Goal: Information Seeking & Learning: Learn about a topic

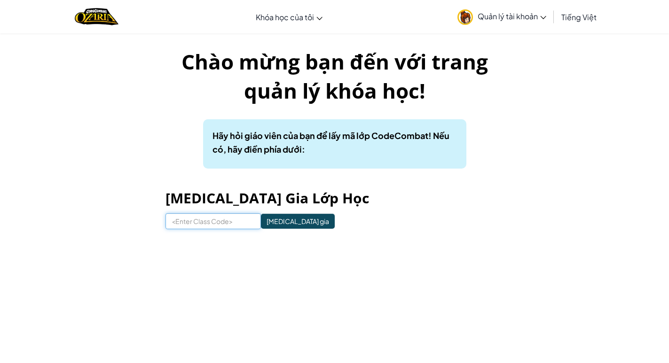
click at [207, 222] on input at bounding box center [212, 221] width 95 height 16
type input "NicePaperRight"
click at [272, 215] on input "[MEDICAL_DATA] gia" at bounding box center [298, 221] width 74 height 15
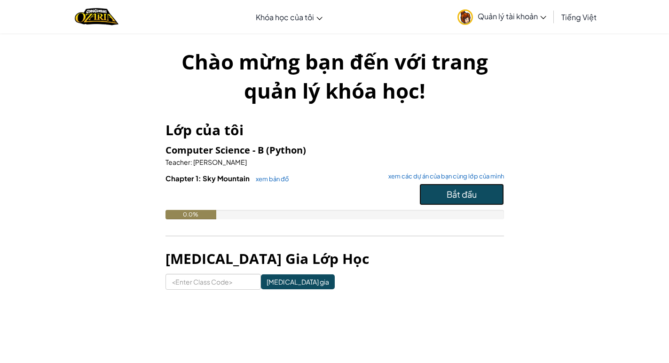
click at [446, 195] on span "Bắt đầu" at bounding box center [461, 194] width 30 height 11
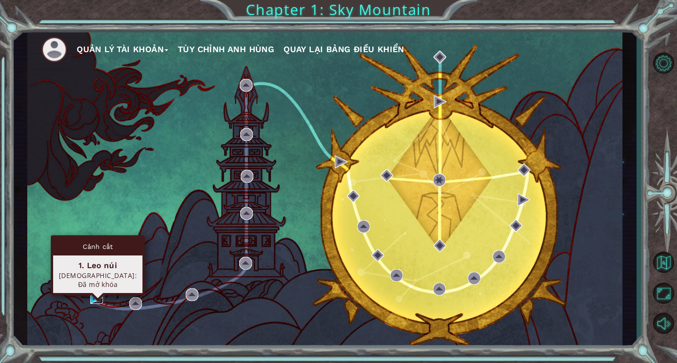
click at [95, 296] on img at bounding box center [96, 297] width 13 height 13
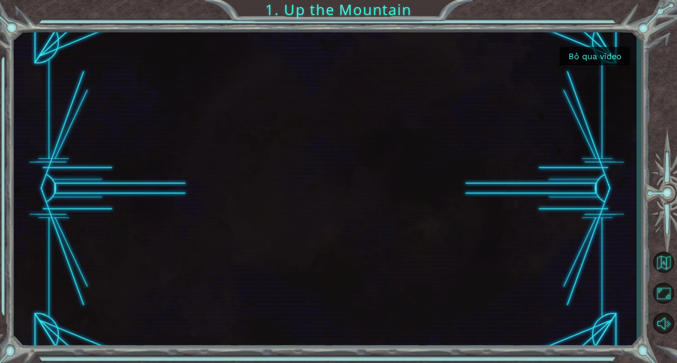
click at [610, 58] on button "Bỏ qua video" at bounding box center [594, 56] width 70 height 18
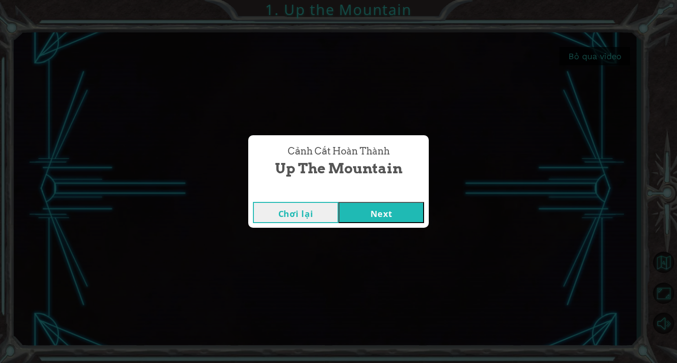
click at [392, 215] on button "Next" at bounding box center [381, 212] width 86 height 21
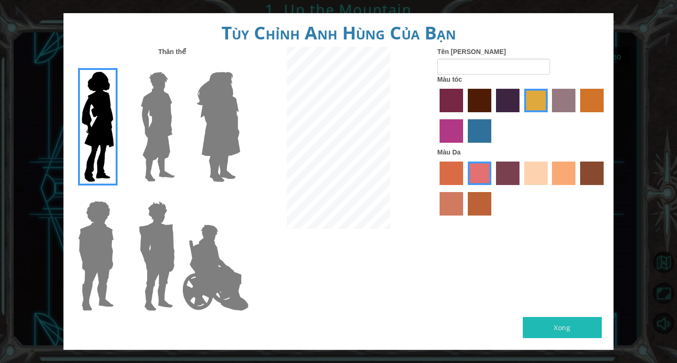
click at [224, 265] on img at bounding box center [216, 268] width 74 height 94
click at [240, 195] on input "Hero Jamie" at bounding box center [240, 195] width 0 height 0
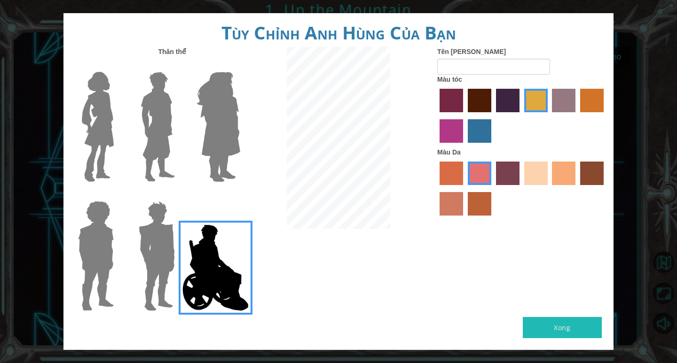
click at [235, 136] on img at bounding box center [218, 126] width 51 height 117
click at [240, 66] on input "Hero Amethyst" at bounding box center [240, 66] width 0 height 0
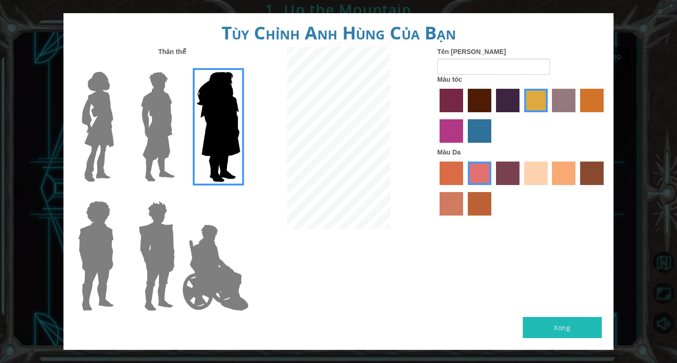
click at [224, 265] on img at bounding box center [216, 268] width 74 height 94
click at [240, 195] on input "Hero Jamie" at bounding box center [240, 195] width 0 height 0
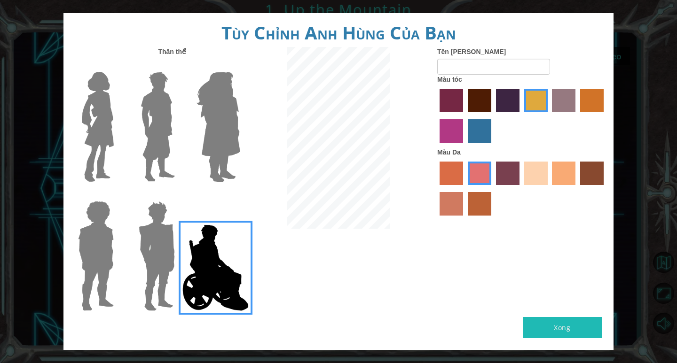
click at [601, 183] on label "karma skin color" at bounding box center [591, 173] width 23 height 23
click at [577, 188] on input "karma skin color" at bounding box center [577, 188] width 0 height 0
click at [449, 131] on label "medium red violet hair color" at bounding box center [450, 130] width 23 height 23
click at [605, 116] on input "medium red violet hair color" at bounding box center [605, 116] width 0 height 0
click at [475, 128] on label "lachmara hair color" at bounding box center [479, 130] width 23 height 23
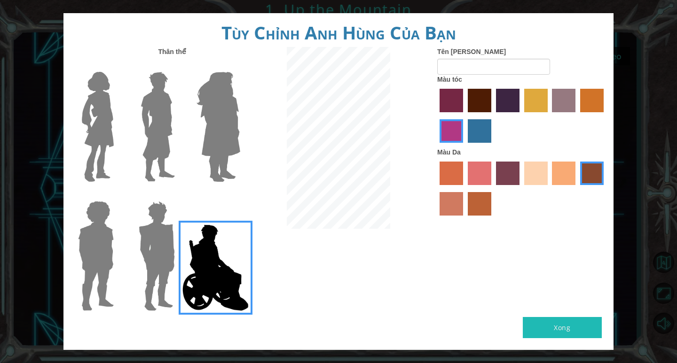
click at [464, 146] on input "lachmara hair color" at bounding box center [464, 146] width 0 height 0
click at [443, 133] on label "medium red violet hair color" at bounding box center [450, 130] width 23 height 23
click at [605, 116] on input "medium red violet hair color" at bounding box center [605, 116] width 0 height 0
click at [452, 89] on label "paprika hair color" at bounding box center [450, 100] width 23 height 23
click at [436, 116] on input "paprika hair color" at bounding box center [436, 116] width 0 height 0
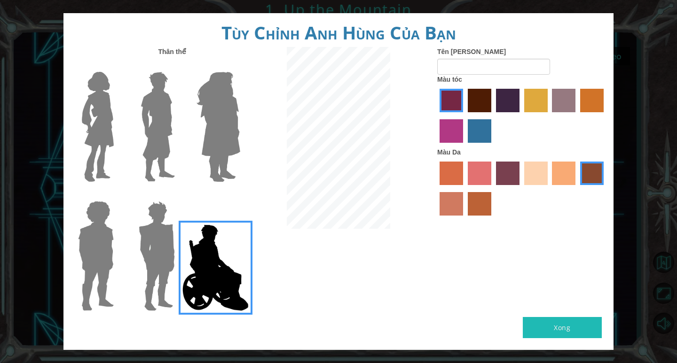
click at [430, 126] on div "Tên Anh Hùng Màu tóc Màu Da" at bounding box center [521, 133] width 183 height 173
click at [462, 135] on label "medium red violet hair color" at bounding box center [450, 130] width 23 height 23
click at [605, 116] on input "medium red violet hair color" at bounding box center [605, 116] width 0 height 0
click at [534, 173] on label "sandy beach skin color" at bounding box center [535, 173] width 23 height 23
click at [521, 188] on input "sandy beach skin color" at bounding box center [521, 188] width 0 height 0
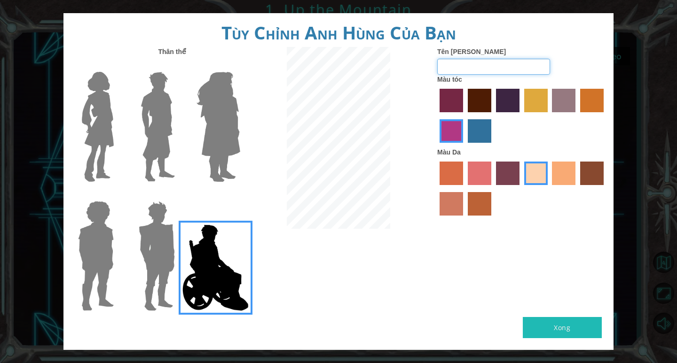
click at [476, 72] on input "Tên Anh Hùng" at bounding box center [493, 67] width 113 height 16
type input "Blackbaud"
drag, startPoint x: 551, startPoint y: 321, endPoint x: 538, endPoint y: 313, distance: 14.9
click at [551, 321] on button "Xong" at bounding box center [562, 327] width 79 height 21
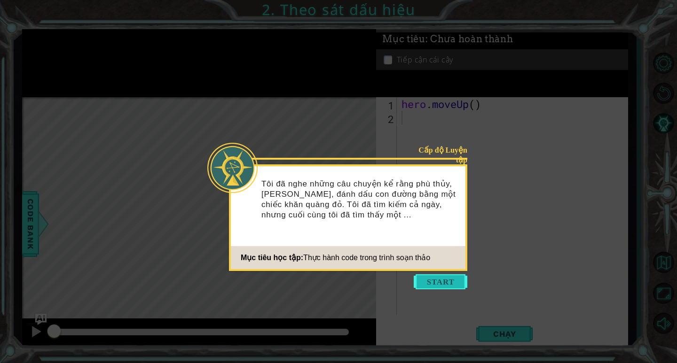
click at [446, 283] on button "Start" at bounding box center [441, 281] width 54 height 15
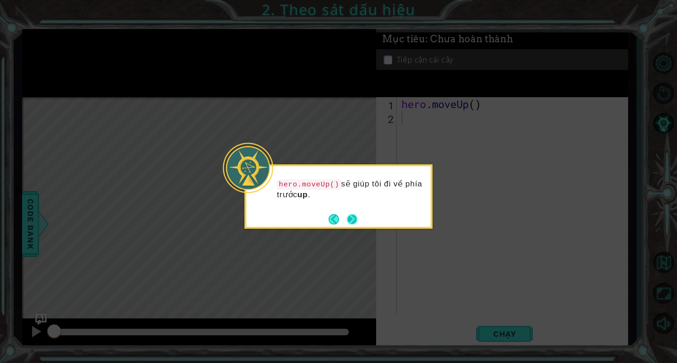
click at [353, 215] on button "Next" at bounding box center [352, 219] width 10 height 10
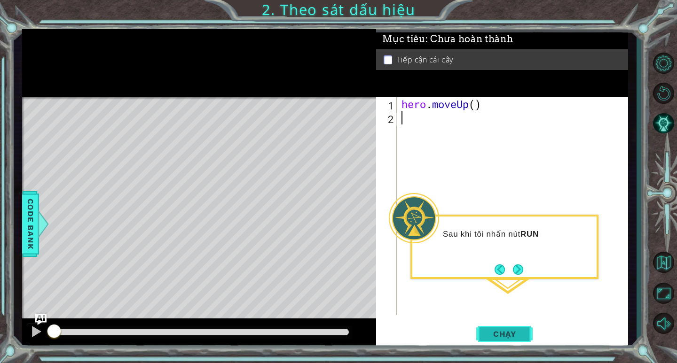
click at [514, 337] on span "Chạy" at bounding box center [505, 333] width 42 height 9
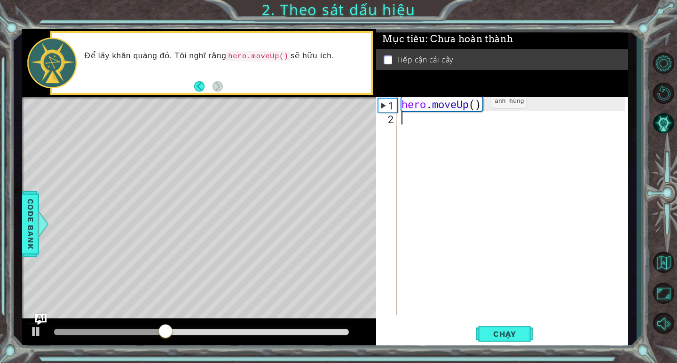
click at [478, 104] on div "hero . moveUp ( )" at bounding box center [514, 219] width 230 height 245
type textarea "hero.moveUp(2)"
click at [526, 335] on button "Chạy" at bounding box center [504, 334] width 56 height 25
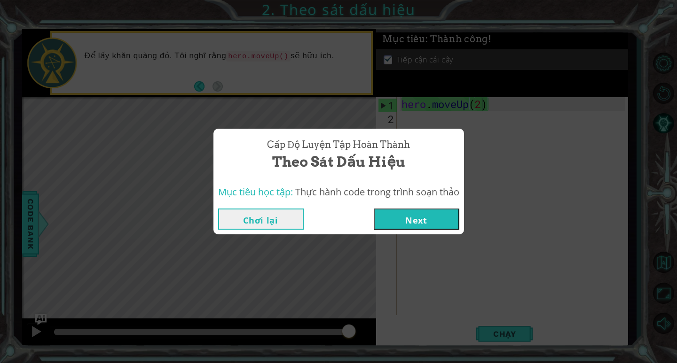
click at [409, 219] on button "Next" at bounding box center [417, 219] width 86 height 21
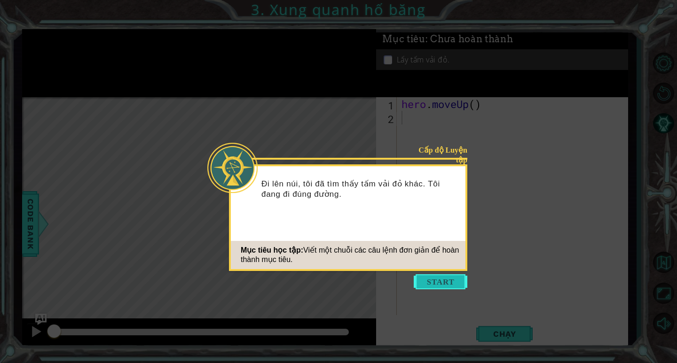
click at [441, 285] on button "Start" at bounding box center [441, 281] width 54 height 15
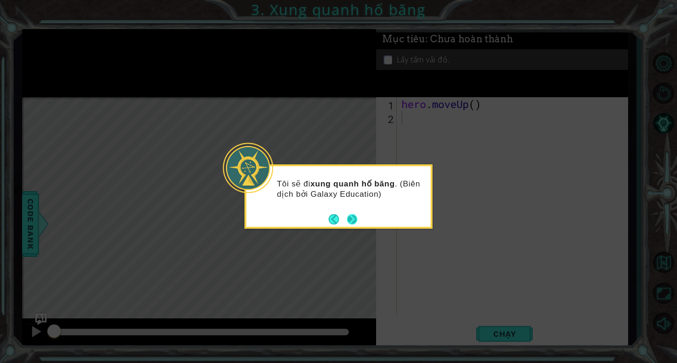
click at [354, 214] on button "Next" at bounding box center [352, 219] width 10 height 10
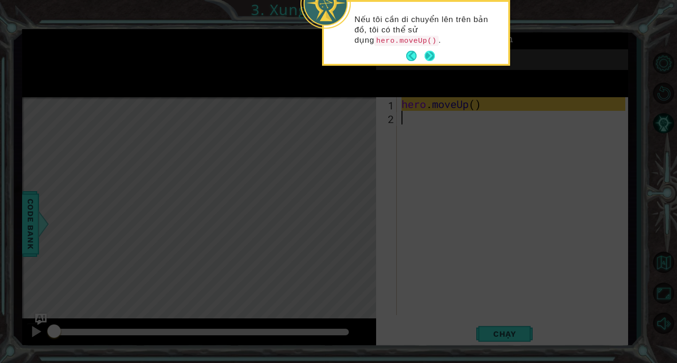
click at [430, 53] on button "Next" at bounding box center [429, 56] width 10 height 10
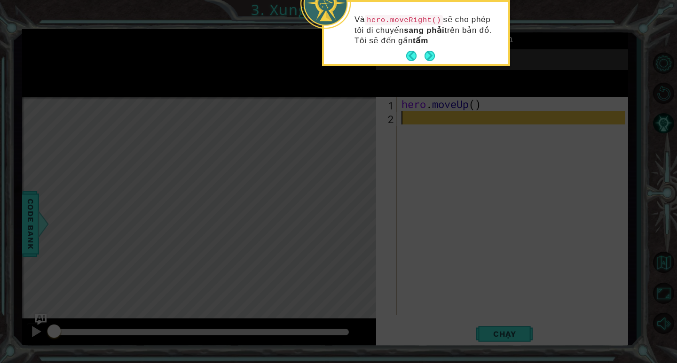
click at [433, 49] on footer at bounding box center [420, 56] width 29 height 14
click at [431, 52] on button "Next" at bounding box center [429, 56] width 10 height 10
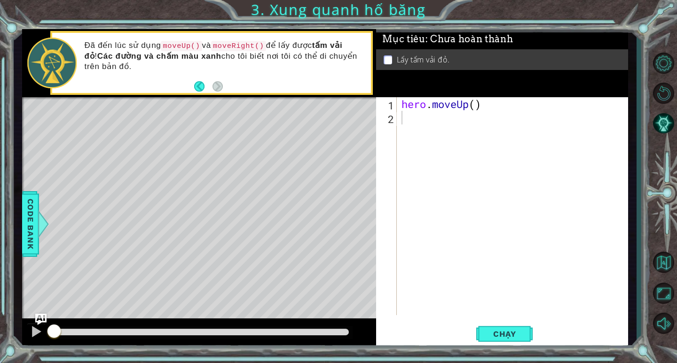
click at [311, 85] on div "Đã đến lúc sử dụng moveUp() và moveRight() để lấy được tấm vải đỏ ! Các đường v…" at bounding box center [224, 63] width 293 height 55
click at [478, 107] on div "hero . moveUp ( )" at bounding box center [514, 219] width 230 height 245
type textarea "hero.moveUp(2)"
click at [412, 123] on div "hero . moveUp ( 2 )" at bounding box center [514, 219] width 230 height 245
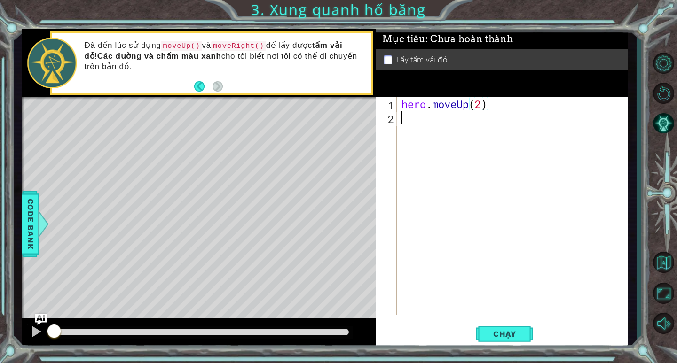
scroll to position [0, 0]
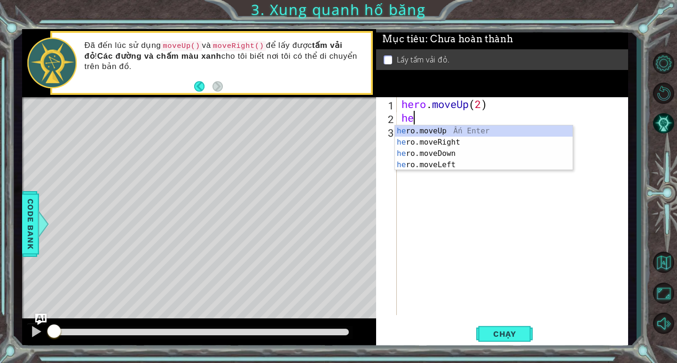
type textarea "her"
click at [424, 144] on div "her o.moveUp Ấn Enter her o.moveRight Ấn Enter her o.moveDown Ấn Enter her o.mo…" at bounding box center [484, 159] width 178 height 68
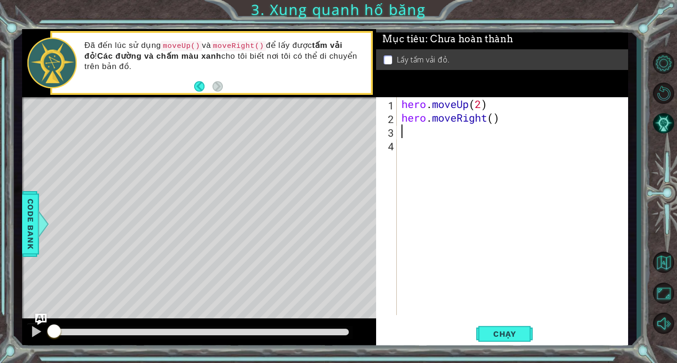
scroll to position [0, 0]
click at [493, 122] on div "hero . moveUp ( 2 ) hero . moveRight ( )" at bounding box center [514, 219] width 230 height 245
type textarea "hero.moveRight()"
click at [403, 134] on div "hero . moveUp ( 2 ) hero . moveRight ( )" at bounding box center [514, 219] width 230 height 245
type textarea "he"
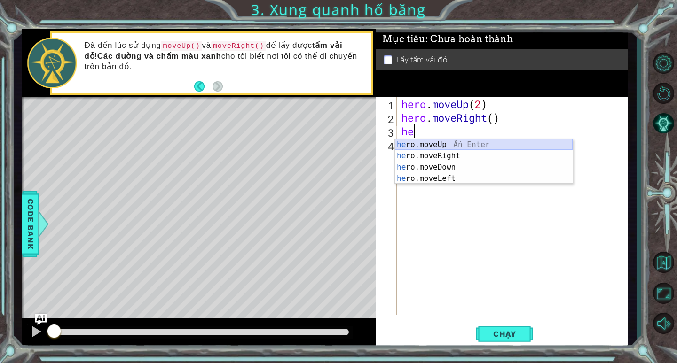
click at [468, 144] on div "he ro.moveUp Ấn Enter he ro.moveRight Ấn Enter he ro.moveDown Ấn Enter he ro.mo…" at bounding box center [484, 173] width 178 height 68
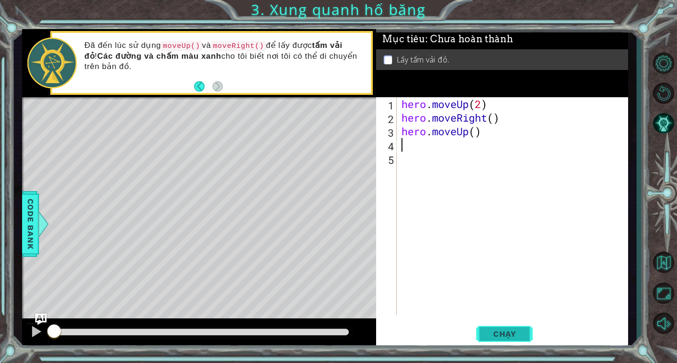
click at [511, 340] on button "Chạy" at bounding box center [504, 334] width 56 height 25
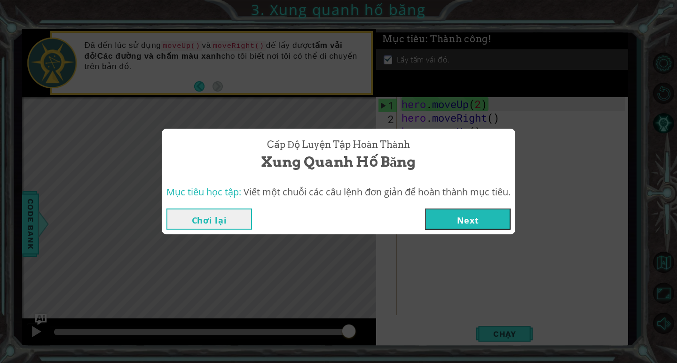
click at [486, 220] on button "Next" at bounding box center [468, 219] width 86 height 21
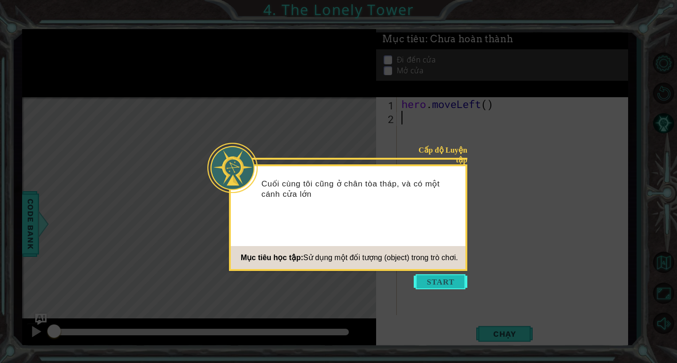
click at [434, 282] on button "Start" at bounding box center [441, 281] width 54 height 15
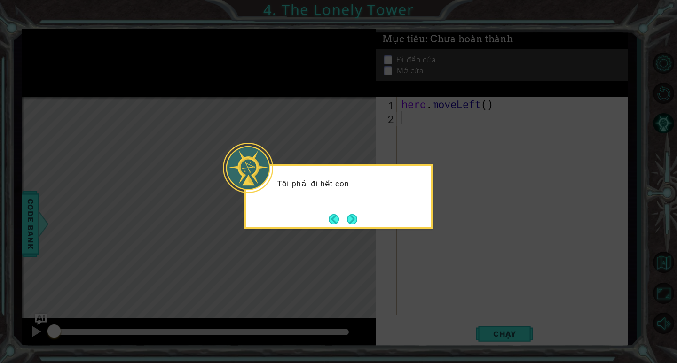
click at [352, 215] on button "Next" at bounding box center [352, 219] width 10 height 10
click at [354, 215] on button "Next" at bounding box center [352, 219] width 10 height 10
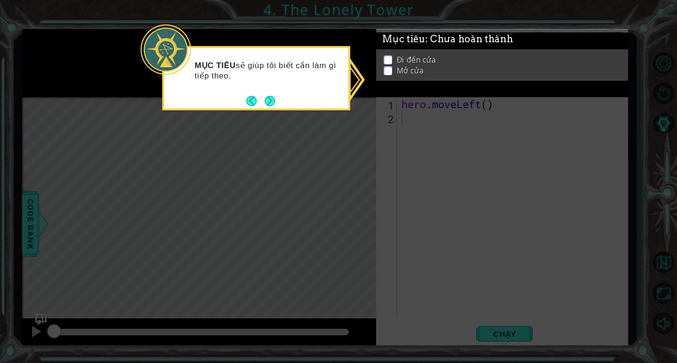
click at [454, 126] on icon at bounding box center [338, 181] width 677 height 363
click at [267, 101] on button "Next" at bounding box center [270, 101] width 10 height 10
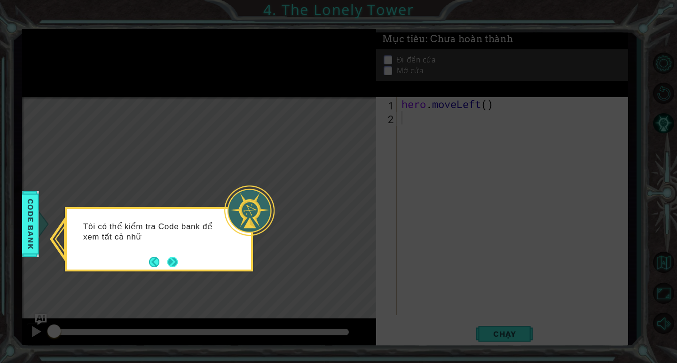
click at [172, 260] on button "Next" at bounding box center [172, 262] width 10 height 10
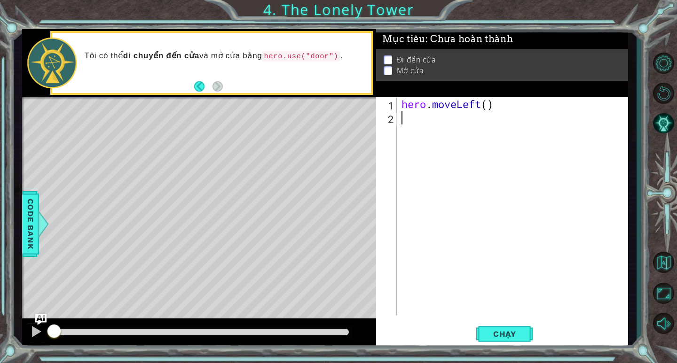
click at [488, 111] on div "hero . moveLeft ( )" at bounding box center [514, 219] width 230 height 245
click at [489, 105] on div "hero . moveLeft ( )" at bounding box center [514, 219] width 230 height 245
type textarea "hero.moveLeft(2)"
click at [420, 124] on div "hero . moveLeft ( 2 )" at bounding box center [514, 219] width 230 height 245
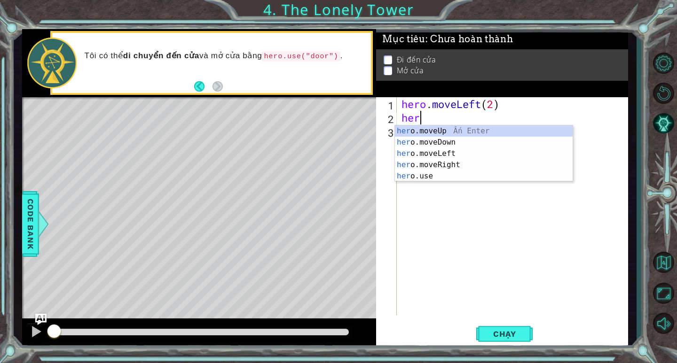
scroll to position [0, 0]
type textarea "hero"
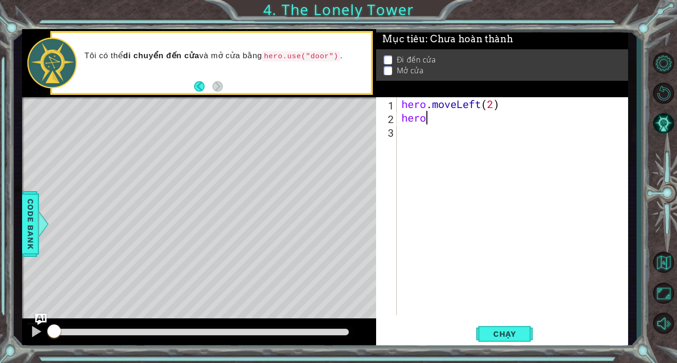
scroll to position [0, 0]
click at [475, 117] on div "hero . moveLeft ( 2 ) hero . moveUp ( )" at bounding box center [514, 219] width 230 height 245
type textarea "hero.moveUp(2)"
drag, startPoint x: 415, startPoint y: 141, endPoint x: 421, endPoint y: 140, distance: 6.2
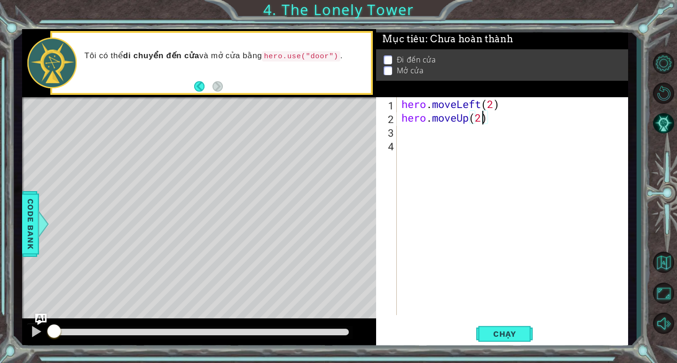
click at [416, 141] on div "hero . moveLeft ( 2 ) hero . moveUp ( 2 )" at bounding box center [514, 219] width 230 height 245
click at [402, 132] on div "hero . moveLeft ( 2 ) hero . moveUp ( 2 )" at bounding box center [514, 219] width 230 height 245
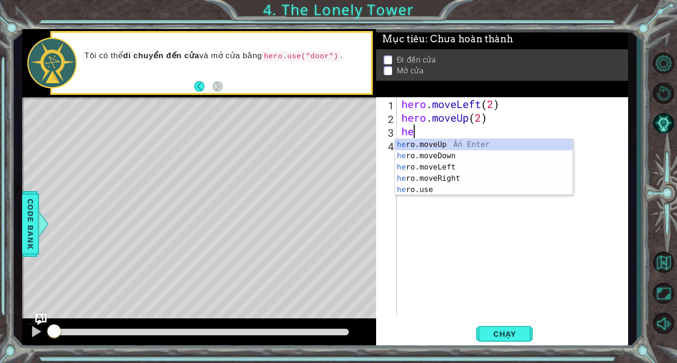
type textarea "her"
click at [419, 182] on div "her o.moveUp Ấn Enter her o.moveDown Ấn Enter her o.moveLeft Ấn Enter her o.mov…" at bounding box center [484, 178] width 178 height 79
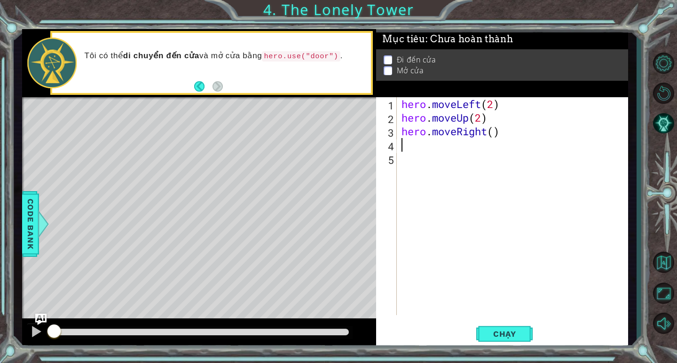
scroll to position [0, 0]
click at [495, 133] on div "hero . moveLeft ( 2 ) hero . moveUp ( 2 ) hero . moveRight ( )" at bounding box center [514, 219] width 230 height 245
type textarea "hero.moveRight(2)"
click at [413, 146] on div "hero . moveLeft ( 2 ) hero . moveUp ( 2 ) hero . moveRight ( 2 )" at bounding box center [514, 219] width 230 height 245
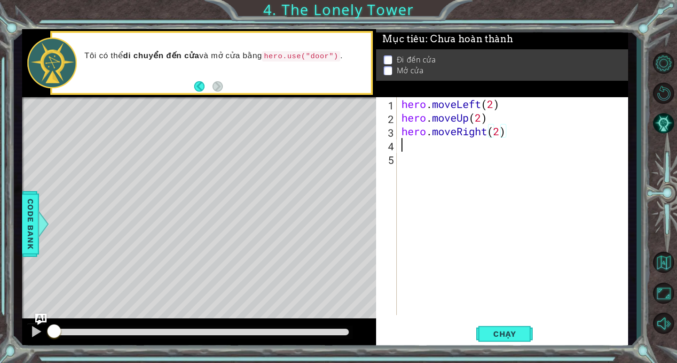
scroll to position [0, 0]
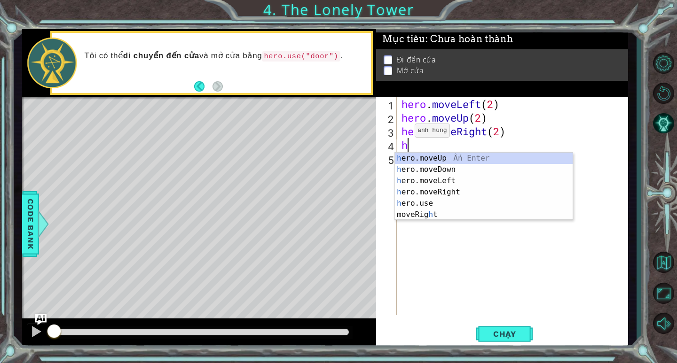
type textarea "he"
click at [399, 154] on div "he ro.moveUp Ấn Enter he ro.moveDown Ấn Enter he ro.moveLeft Ấn Enter he ro.mov…" at bounding box center [484, 192] width 178 height 79
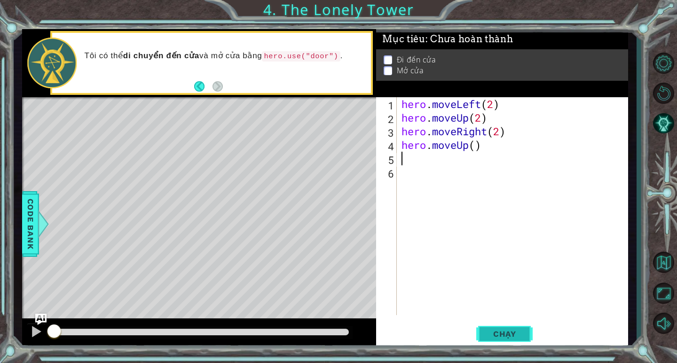
click at [509, 338] on span "Chạy" at bounding box center [505, 333] width 42 height 9
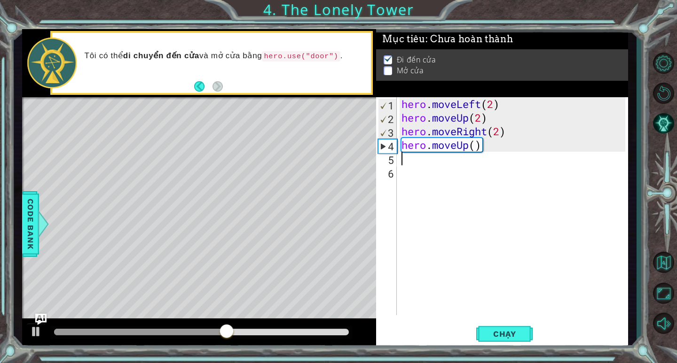
click at [410, 162] on div "hero . moveLeft ( 2 ) hero . moveUp ( 2 ) hero . moveRight ( 2 ) hero . moveUp …" at bounding box center [514, 219] width 230 height 245
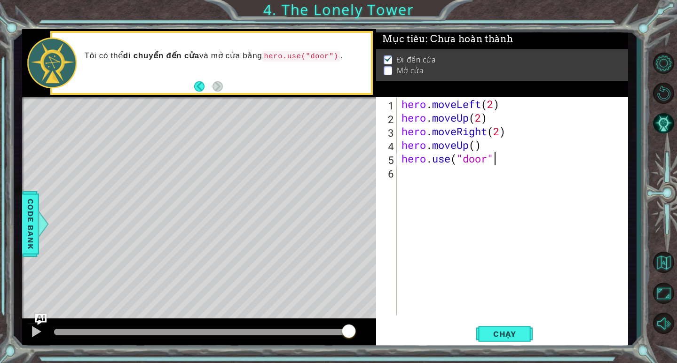
scroll to position [0, 4]
click at [498, 337] on span "Chạy" at bounding box center [505, 333] width 42 height 9
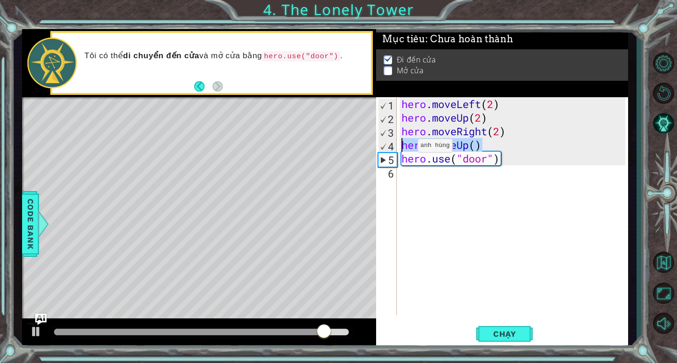
drag, startPoint x: 492, startPoint y: 148, endPoint x: 378, endPoint y: 148, distance: 113.7
click at [378, 148] on div "hero.use("door") 1 2 3 4 5 6 hero . moveLeft ( 2 ) hero . moveUp ( 2 ) hero . m…" at bounding box center [500, 206] width 249 height 218
type textarea "hero.moveUp()"
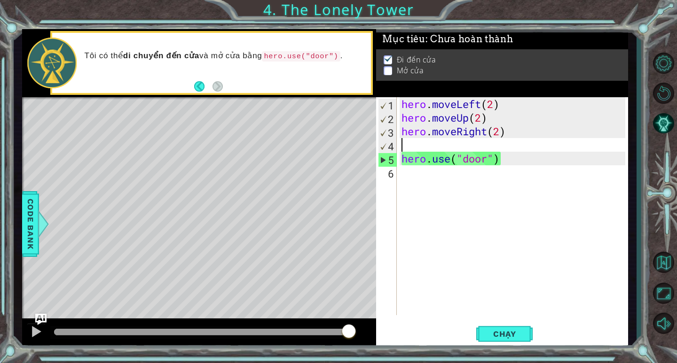
click at [401, 169] on div "hero . moveLeft ( 2 ) hero . moveUp ( 2 ) hero . moveRight ( 2 ) hero . use ( "…" at bounding box center [514, 219] width 230 height 245
click at [399, 162] on div "hero . moveLeft ( 2 ) hero . moveUp ( 2 ) hero . moveRight ( 2 ) hero . use ( "…" at bounding box center [514, 219] width 230 height 245
type textarea "hero.use("door")"
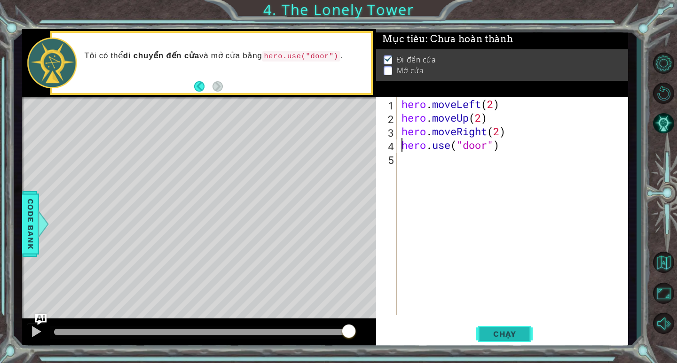
click at [505, 325] on button "Chạy" at bounding box center [504, 334] width 56 height 25
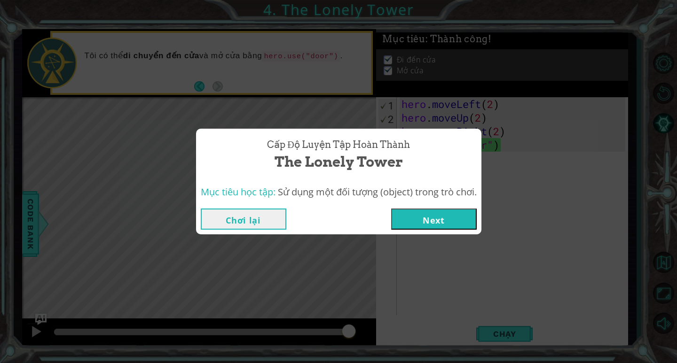
click at [441, 219] on button "Next" at bounding box center [434, 219] width 86 height 21
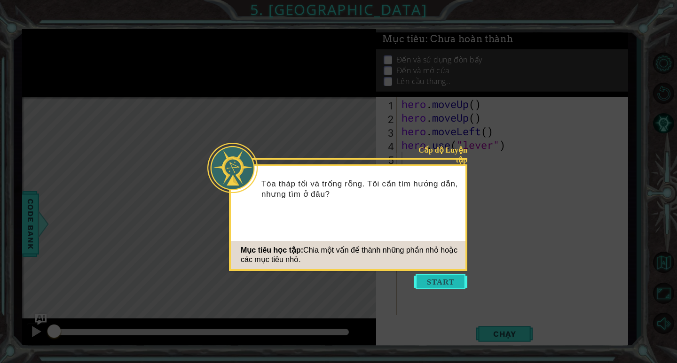
click at [436, 274] on button "Start" at bounding box center [441, 281] width 54 height 15
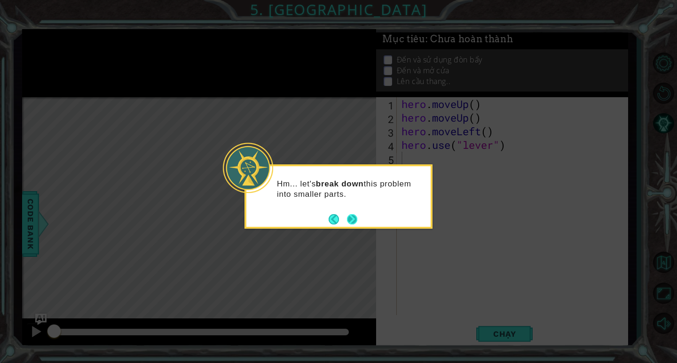
click at [351, 217] on button "Next" at bounding box center [352, 219] width 10 height 10
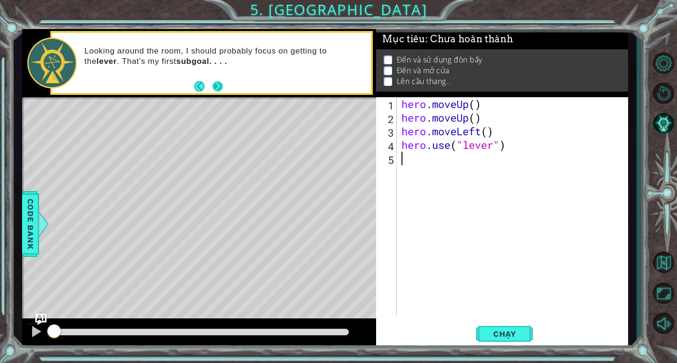
click at [218, 87] on button "Next" at bounding box center [217, 86] width 10 height 10
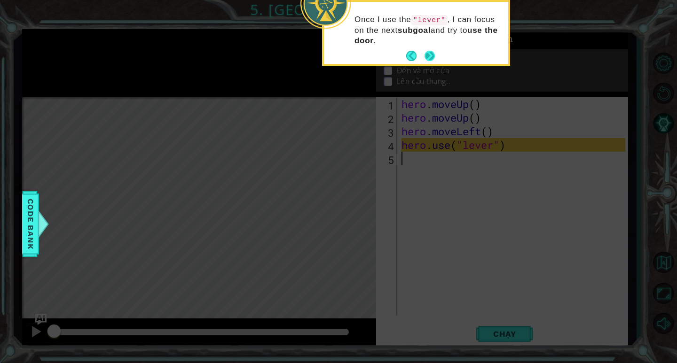
click at [432, 53] on button "Next" at bounding box center [429, 56] width 10 height 10
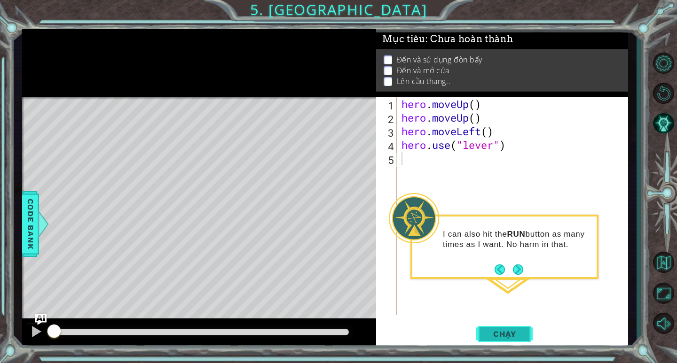
click at [502, 337] on span "Chạy" at bounding box center [505, 333] width 42 height 9
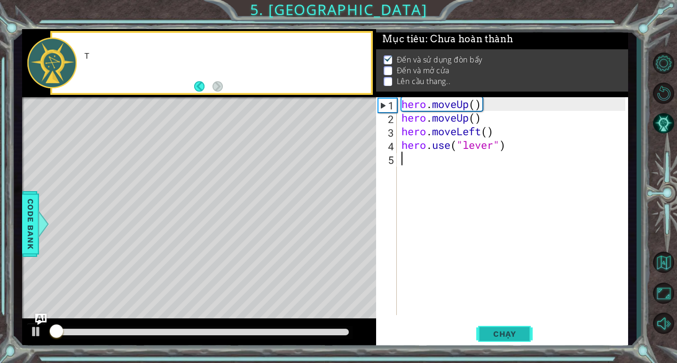
scroll to position [4, 0]
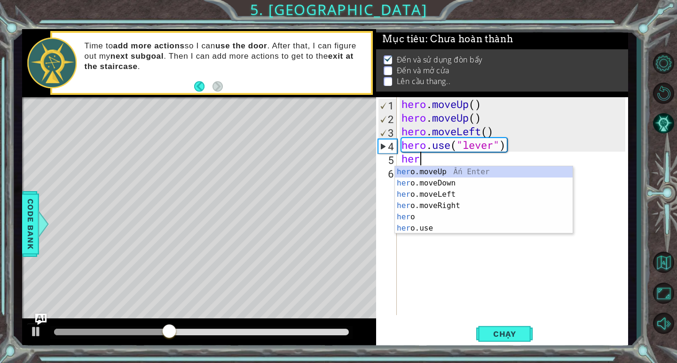
type textarea "hero"
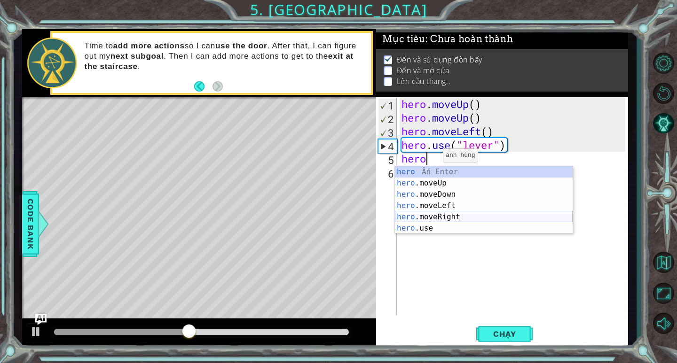
click at [428, 212] on div "hero Ấn Enter hero .moveUp Ấn Enter hero .moveDown Ấn Enter hero .moveLeft Ấn E…" at bounding box center [484, 211] width 178 height 90
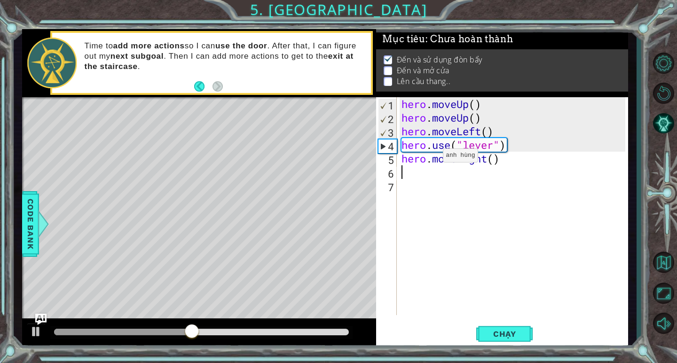
scroll to position [0, 0]
click at [494, 161] on div "hero . moveUp ( ) hero . moveUp ( ) hero . moveLeft ( ) hero . use ( "lever" ) …" at bounding box center [514, 219] width 230 height 245
type textarea "hero.moveRight(3)"
click at [503, 338] on span "Chạy" at bounding box center [505, 333] width 42 height 9
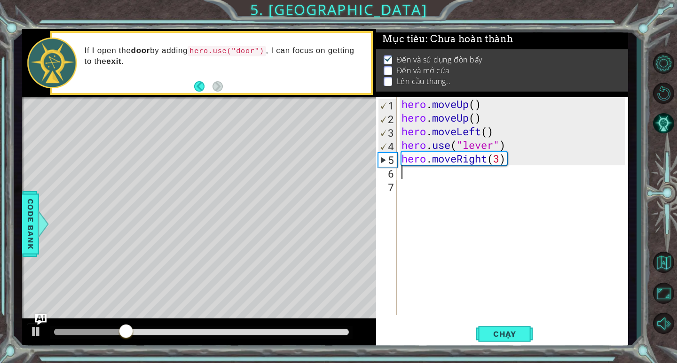
click at [409, 172] on div "hero . moveUp ( ) hero . moveUp ( ) hero . moveLeft ( ) hero . use ( "lever" ) …" at bounding box center [514, 219] width 230 height 245
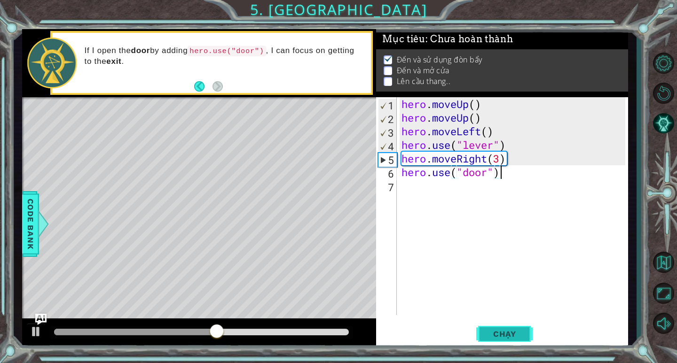
type textarea "hero.use("door")"
click at [502, 345] on button "Chạy" at bounding box center [504, 334] width 56 height 25
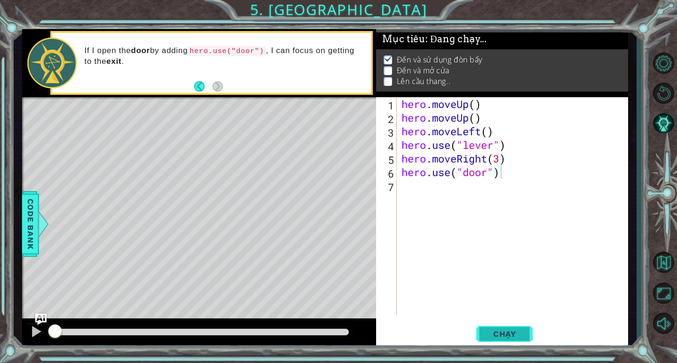
click at [496, 336] on body "1 ההההההההההההההההההההההההההההההההההההההההההההההההההההההההההההההההההההההההההההה…" at bounding box center [338, 181] width 677 height 363
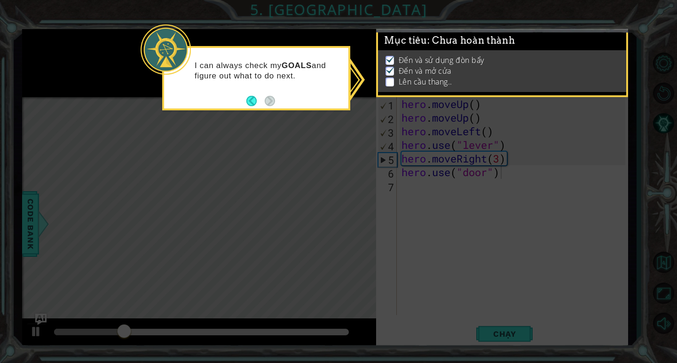
click at [290, 108] on div "I can always check my GOALS and figure out what to do next." at bounding box center [256, 78] width 188 height 64
click at [277, 97] on div "I can always check my GOALS and figure out what to do next." at bounding box center [256, 75] width 184 height 47
click at [258, 130] on icon at bounding box center [338, 181] width 677 height 363
click at [337, 208] on icon at bounding box center [338, 181] width 677 height 363
click at [251, 102] on button "Back" at bounding box center [255, 101] width 18 height 10
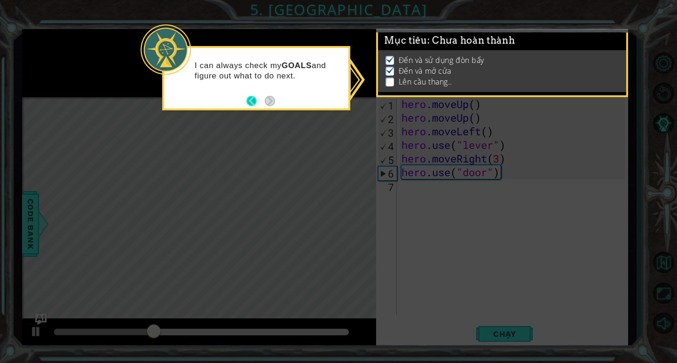
scroll to position [3, 0]
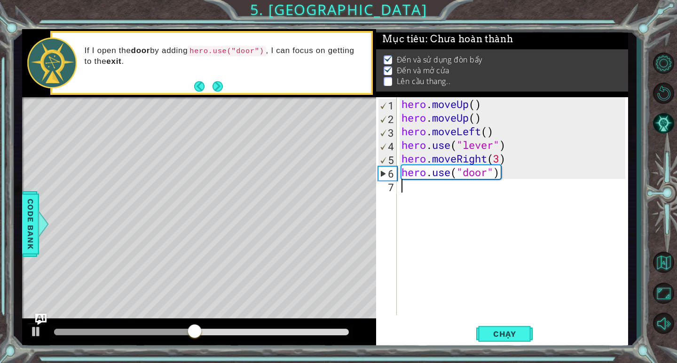
click at [409, 187] on div "hero . moveUp ( ) hero . moveUp ( ) hero . moveLeft ( ) hero . use ( "lever" ) …" at bounding box center [514, 219] width 230 height 245
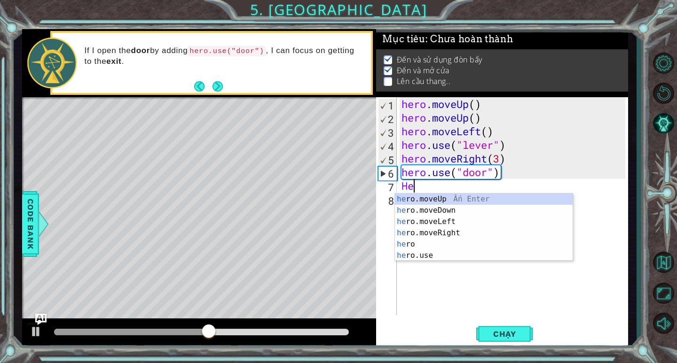
type textarea "Hero"
click at [408, 202] on div "hero .moveUp Ấn Enter hero .moveDown Ấn Enter hero .moveLeft Ấn Enter hero .mov…" at bounding box center [484, 239] width 178 height 90
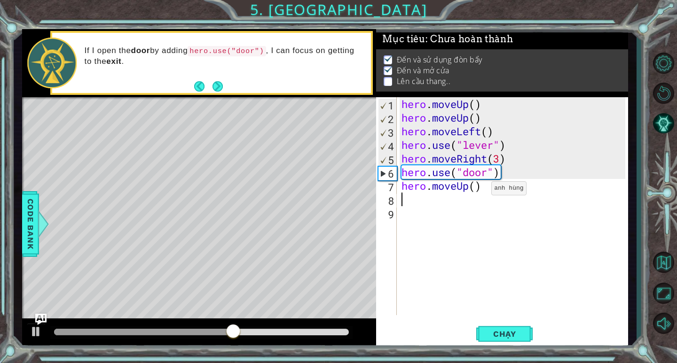
click at [477, 191] on div "hero . moveUp ( ) hero . moveUp ( ) hero . moveLeft ( ) hero . use ( "lever" ) …" at bounding box center [514, 219] width 230 height 245
type textarea "hero.moveUp(2)"
click at [500, 189] on div "hero . moveUp ( ) hero . moveUp ( ) hero . moveLeft ( ) hero . use ( "lever" ) …" at bounding box center [514, 219] width 230 height 245
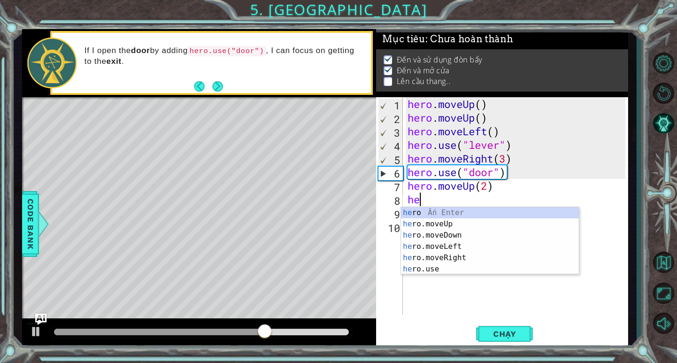
type textarea "hero"
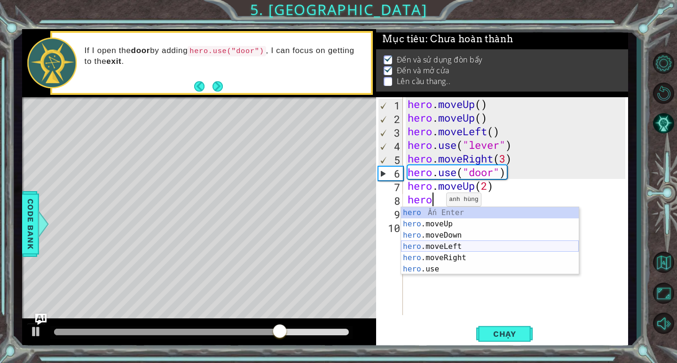
click at [440, 247] on div "hero Ấn Enter hero .moveUp Ấn Enter hero .moveDown Ấn Enter hero .moveLeft Ấn E…" at bounding box center [490, 252] width 178 height 90
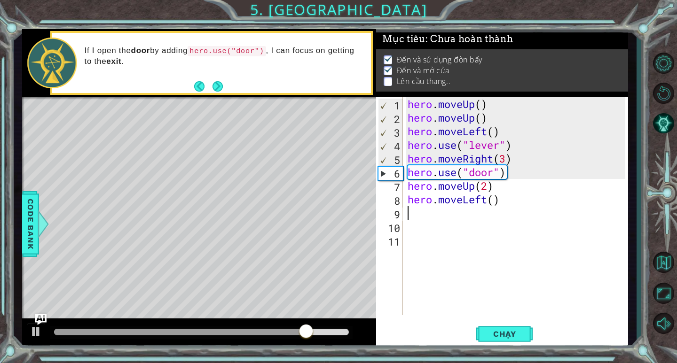
click at [493, 207] on div "hero . moveUp ( ) hero . moveUp ( ) hero . moveLeft ( ) hero . use ( "lever" ) …" at bounding box center [518, 219] width 225 height 245
click at [495, 204] on div "hero . moveUp ( ) hero . moveUp ( ) hero . moveLeft ( ) hero . use ( "lever" ) …" at bounding box center [518, 219] width 225 height 245
type textarea "hero.moveLeft(3)"
click at [409, 216] on div "hero . moveUp ( ) hero . moveUp ( ) hero . moveLeft ( ) hero . use ( "lever" ) …" at bounding box center [518, 219] width 225 height 245
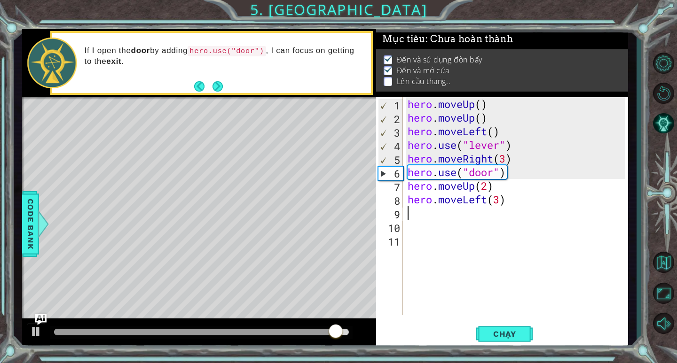
scroll to position [0, 0]
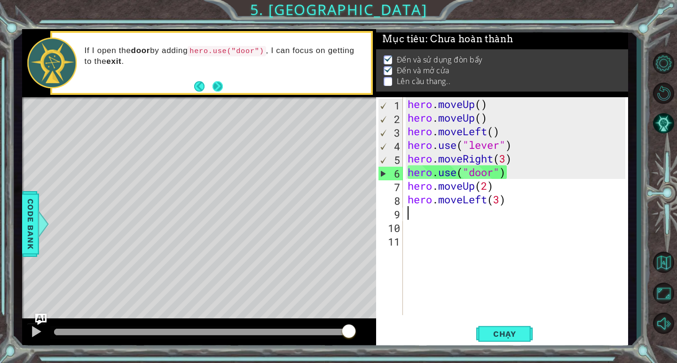
click at [220, 86] on button "Next" at bounding box center [217, 86] width 10 height 10
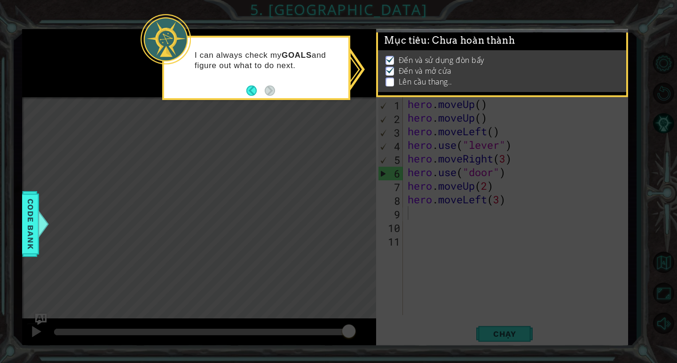
scroll to position [2, 0]
click at [300, 104] on icon at bounding box center [338, 181] width 677 height 363
click at [453, 67] on li "Đến và mở cửa" at bounding box center [503, 71] width 236 height 11
click at [444, 109] on icon at bounding box center [338, 181] width 677 height 363
click at [250, 88] on button "Back" at bounding box center [255, 91] width 18 height 10
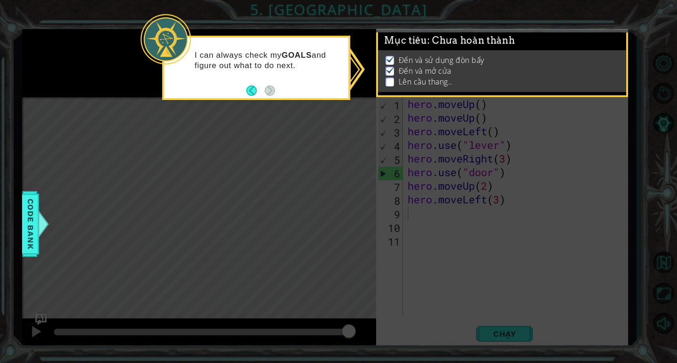
scroll to position [1, 0]
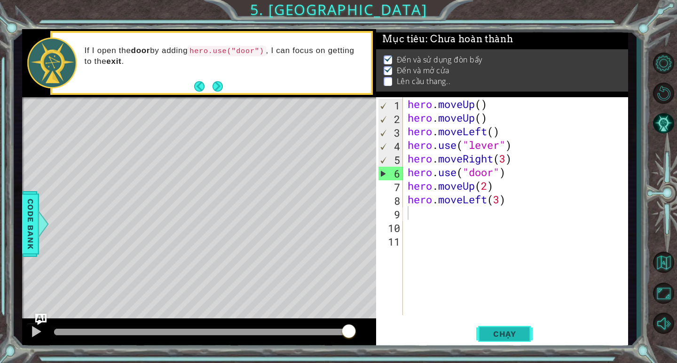
click at [509, 335] on span "Chạy" at bounding box center [505, 333] width 42 height 9
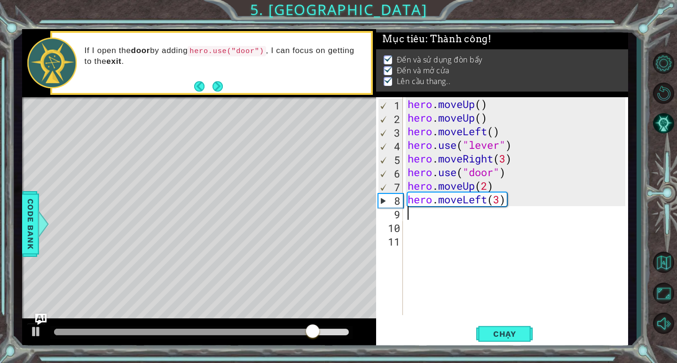
click at [423, 214] on div "hero . moveUp ( ) hero . moveUp ( ) hero . moveLeft ( ) hero . use ( "lever" ) …" at bounding box center [518, 219] width 225 height 245
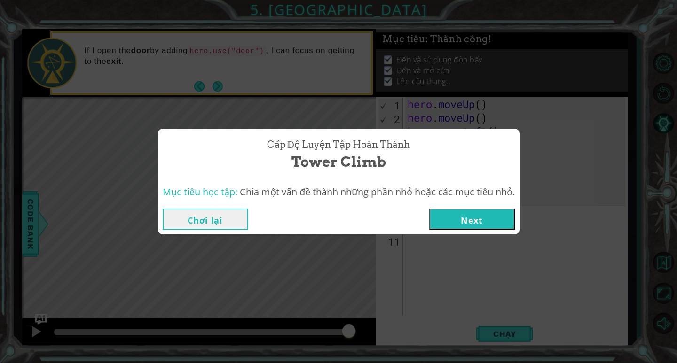
click at [451, 226] on button "Next" at bounding box center [472, 219] width 86 height 21
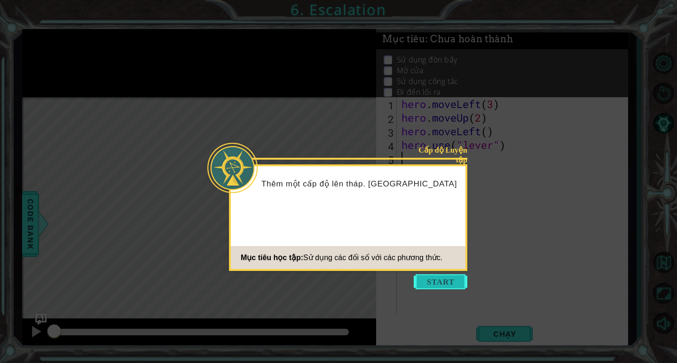
click at [441, 279] on button "Start" at bounding box center [441, 281] width 54 height 15
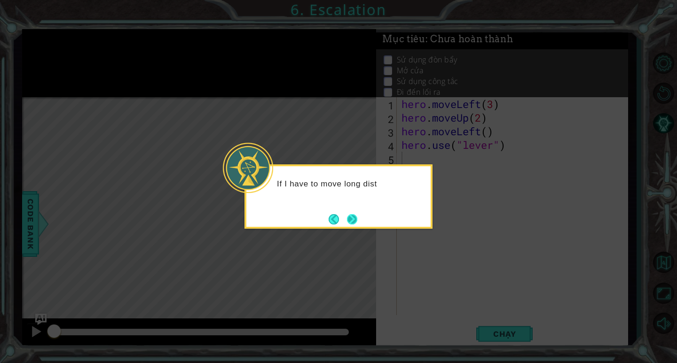
click at [356, 216] on button "Next" at bounding box center [352, 219] width 10 height 10
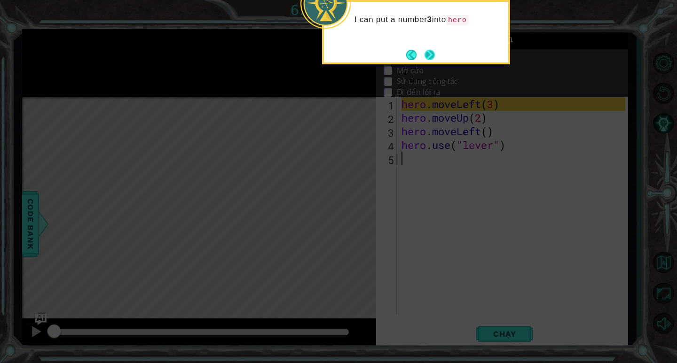
click at [428, 55] on button "Next" at bounding box center [429, 55] width 10 height 10
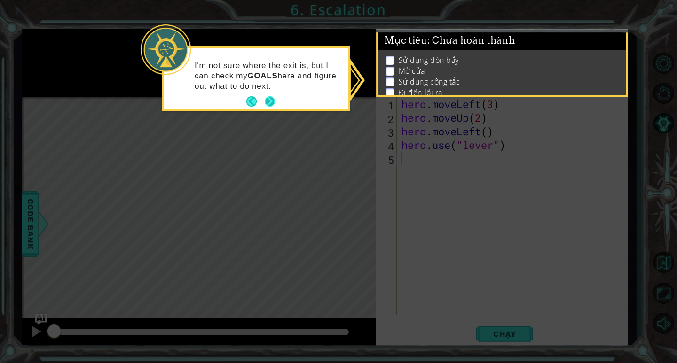
click at [268, 100] on button "Next" at bounding box center [270, 101] width 10 height 10
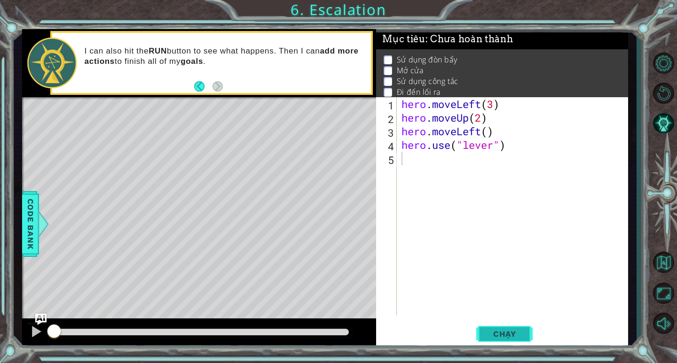
click at [511, 337] on span "Chạy" at bounding box center [505, 333] width 42 height 9
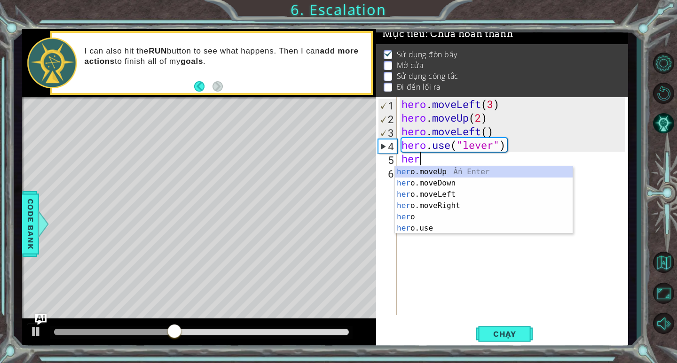
scroll to position [0, 0]
click at [427, 201] on div "hero Ấn Enter hero .moveUp Ấn Enter hero .moveDown Ấn Enter hero .moveLeft Ấn E…" at bounding box center [484, 211] width 178 height 90
type textarea "hero.moveLeft(1)"
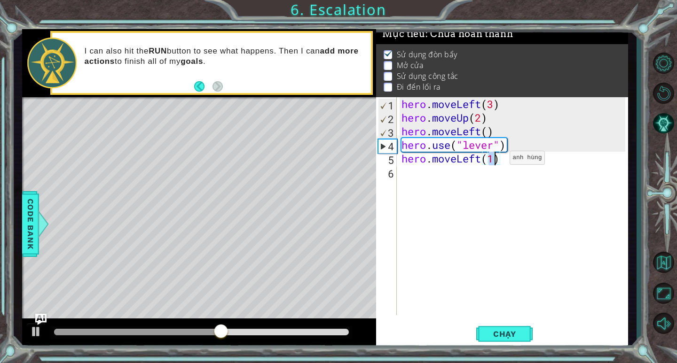
click at [499, 160] on div "hero . moveLeft ( 3 ) hero . moveUp ( 2 ) hero . moveLeft ( ) hero . use ( "lev…" at bounding box center [514, 219] width 230 height 245
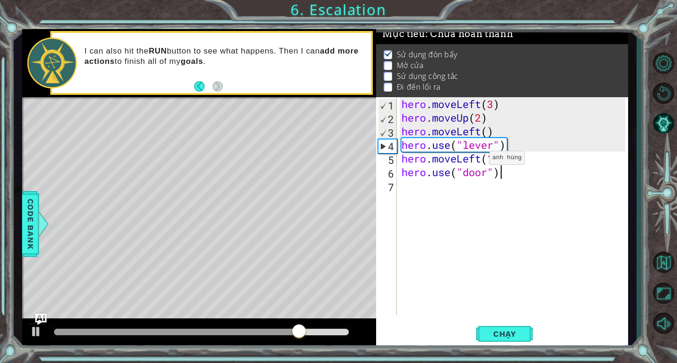
scroll to position [0, 4]
type textarea "hero.use("door")"
click at [507, 334] on span "Chạy" at bounding box center [505, 333] width 42 height 9
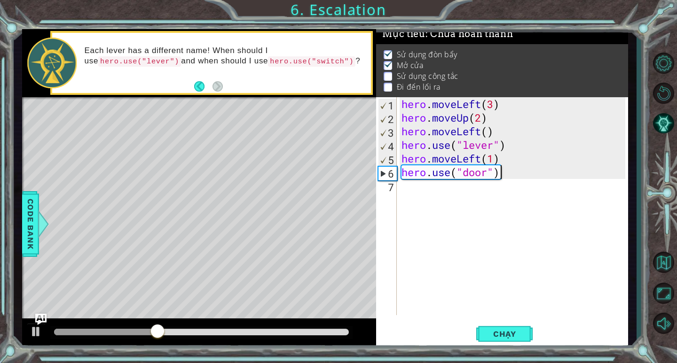
click at [407, 192] on div "hero . moveLeft ( 3 ) hero . moveUp ( 2 ) hero . moveLeft ( ) hero . use ( "lev…" at bounding box center [514, 219] width 230 height 245
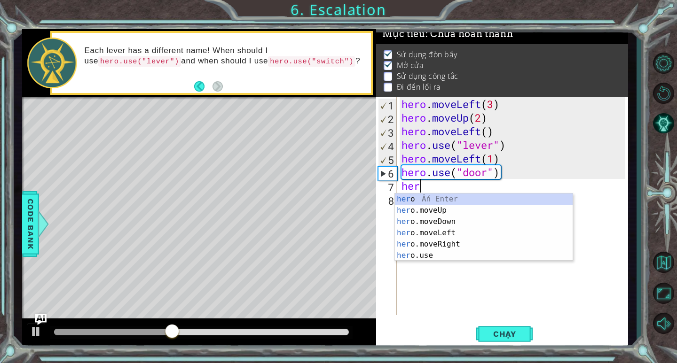
scroll to position [0, 0]
click at [470, 208] on div "hero Ấn Enter hero .moveUp Ấn Enter hero .moveDown Ấn Enter hero .moveLeft Ấn E…" at bounding box center [484, 239] width 178 height 90
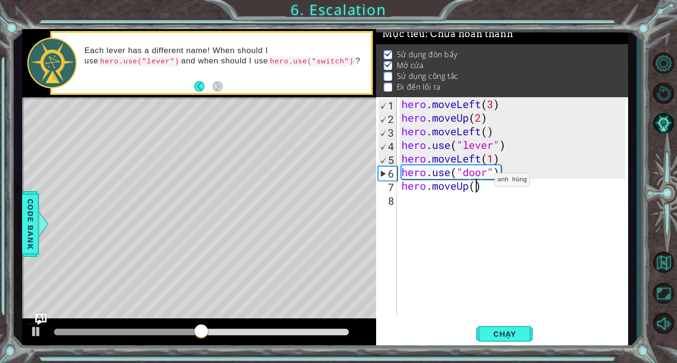
type textarea "hero.moveUp(2)"
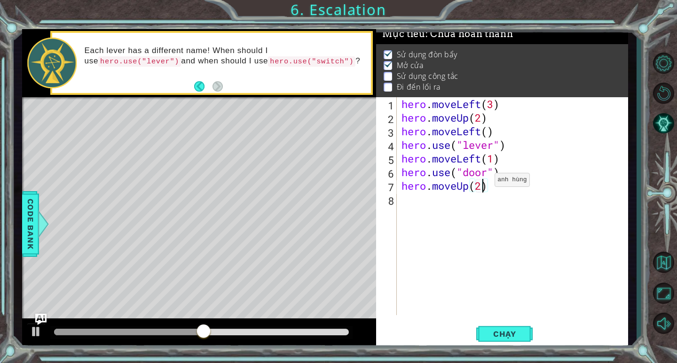
scroll to position [0, 3]
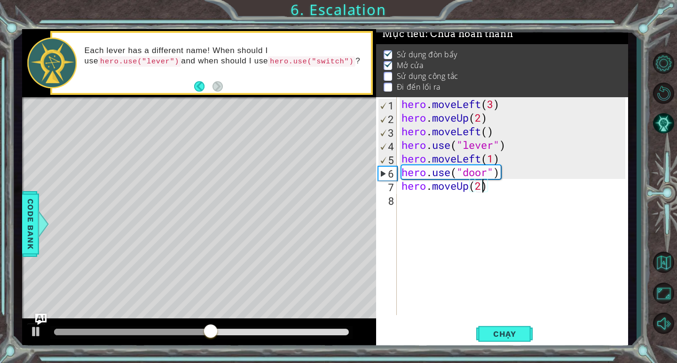
click at [520, 192] on div "hero . moveLeft ( 3 ) hero . moveUp ( 2 ) hero . moveLeft ( ) hero . use ( "lev…" at bounding box center [514, 219] width 230 height 245
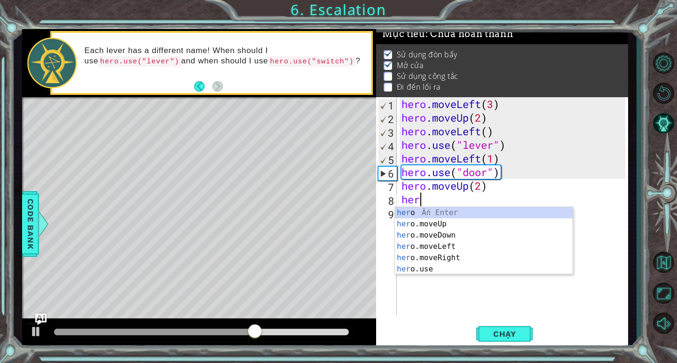
scroll to position [0, 0]
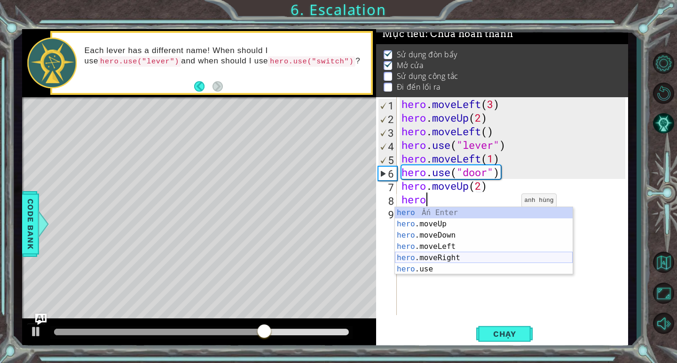
click at [449, 258] on div "hero Ấn Enter hero .moveUp Ấn Enter hero .moveDown Ấn Enter hero .moveLeft Ấn E…" at bounding box center [484, 252] width 178 height 90
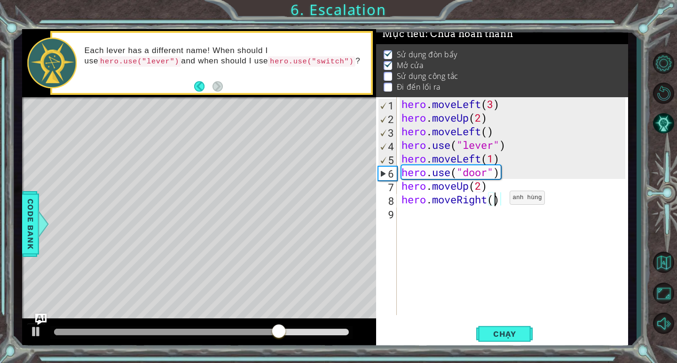
type textarea "hero.moveRight(2)"
click at [516, 198] on div "hero . moveLeft ( 3 ) hero . moveUp ( 2 ) hero . moveLeft ( ) hero . use ( "lev…" at bounding box center [514, 219] width 230 height 245
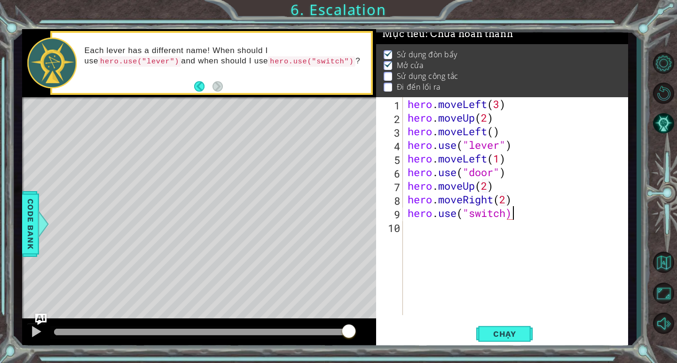
click at [510, 217] on div "hero . moveLeft ( 3 ) hero . moveUp ( 2 ) hero . moveLeft ( ) hero . use ( "lev…" at bounding box center [518, 219] width 225 height 245
click at [508, 217] on div "hero . moveLeft ( 3 ) hero . moveUp ( 2 ) hero . moveLeft ( ) hero . use ( "lev…" at bounding box center [518, 219] width 225 height 245
type textarea "hero.use("switch")"
click at [528, 217] on div "hero . moveLeft ( 3 ) hero . moveUp ( 2 ) hero . moveLeft ( ) hero . use ( "lev…" at bounding box center [518, 219] width 225 height 245
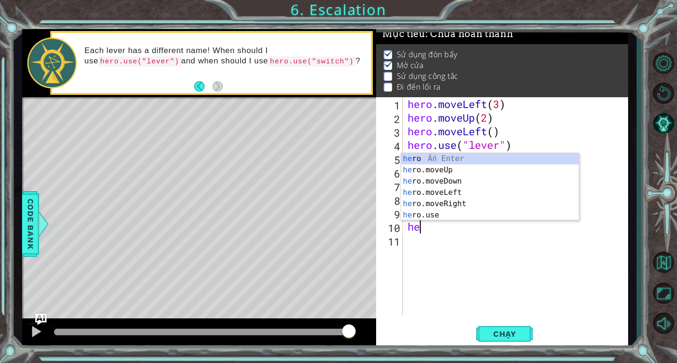
scroll to position [0, 0]
click at [486, 205] on div "hero Ấn Enter hero .moveUp Ấn Enter hero .moveDown Ấn Enter hero .moveLeft Ấn E…" at bounding box center [490, 198] width 178 height 90
type textarea "hero.moveRight(1)"
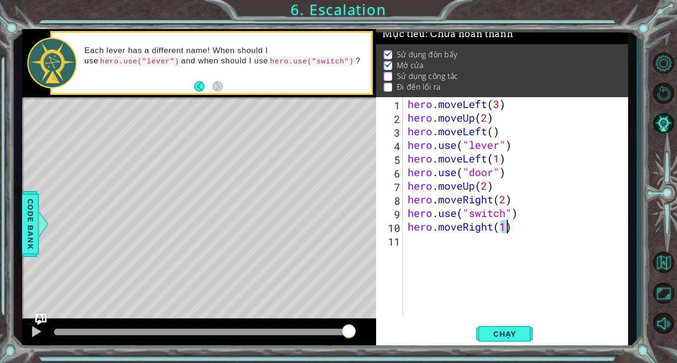
click at [524, 232] on div "hero . moveLeft ( 3 ) hero . moveUp ( 2 ) hero . moveLeft ( ) hero . use ( "lev…" at bounding box center [518, 219] width 225 height 245
click at [491, 332] on span "Chạy" at bounding box center [505, 333] width 42 height 9
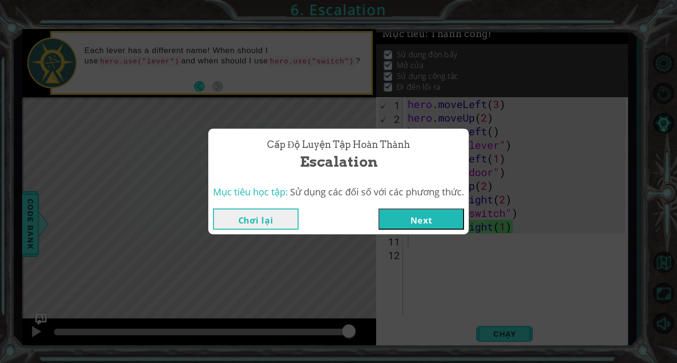
click at [409, 223] on button "Next" at bounding box center [421, 219] width 86 height 21
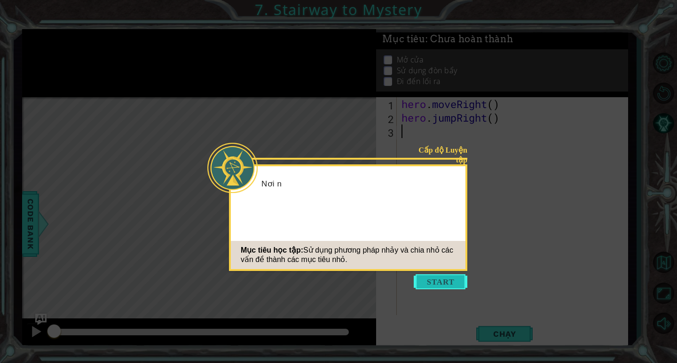
click at [448, 281] on button "Start" at bounding box center [441, 281] width 54 height 15
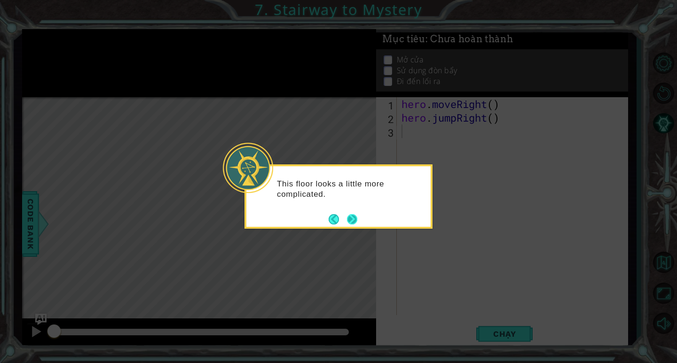
click at [355, 218] on button "Next" at bounding box center [352, 219] width 10 height 10
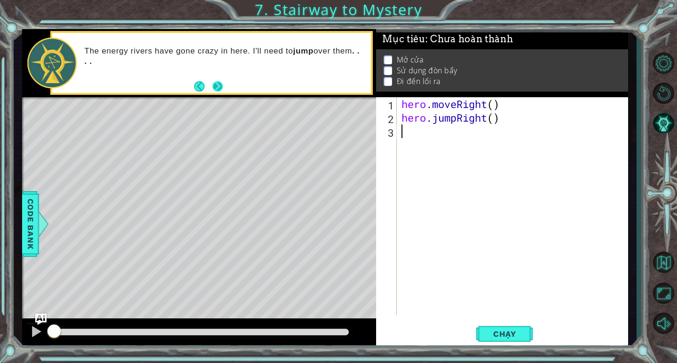
click at [212, 83] on button "Next" at bounding box center [217, 86] width 10 height 10
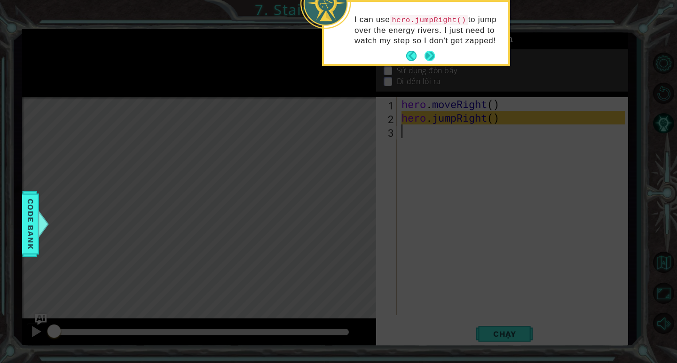
click at [429, 56] on button "Next" at bounding box center [429, 56] width 10 height 10
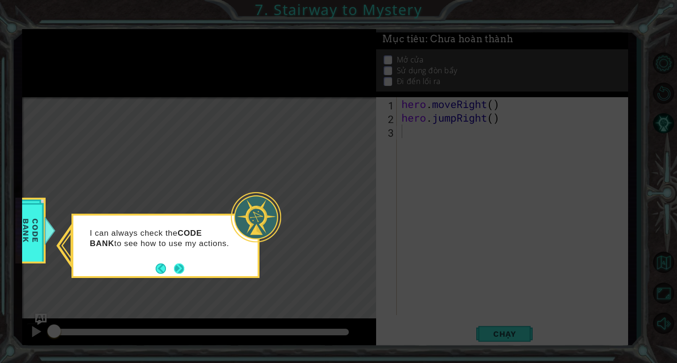
click at [180, 263] on footer at bounding box center [170, 269] width 29 height 14
click at [270, 261] on icon at bounding box center [338, 181] width 677 height 363
click at [174, 269] on button "Next" at bounding box center [179, 269] width 10 height 10
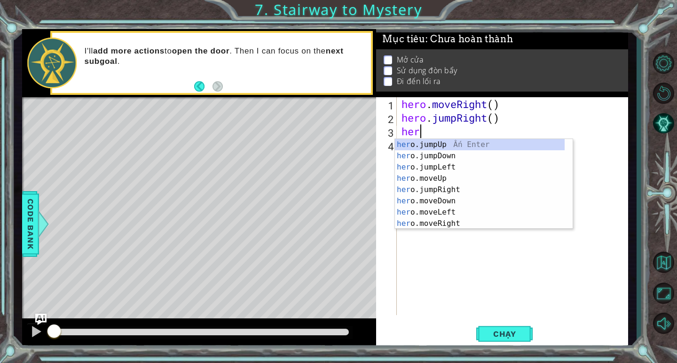
scroll to position [0, 0]
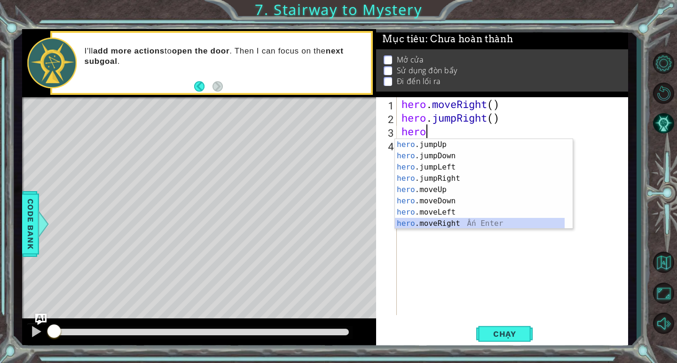
click at [414, 225] on div "hero .jumpUp Ấn Enter hero .jumpDown Ấn Enter hero .jumpLeft Ấn Enter hero .jum…" at bounding box center [480, 195] width 170 height 113
type textarea "hero.moveRight(1)"
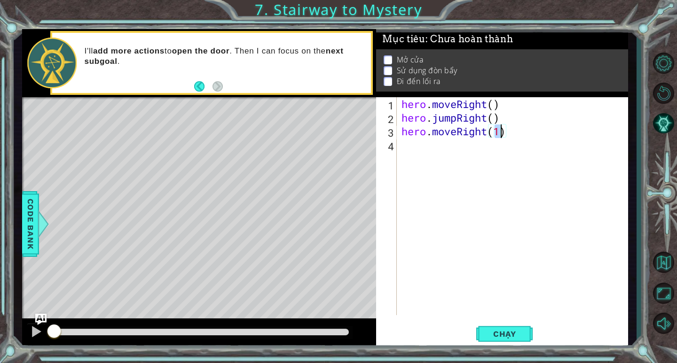
click at [419, 147] on div "hero . moveRight ( ) hero . jumpRight ( ) hero . moveRight ( 1 )" at bounding box center [514, 219] width 230 height 245
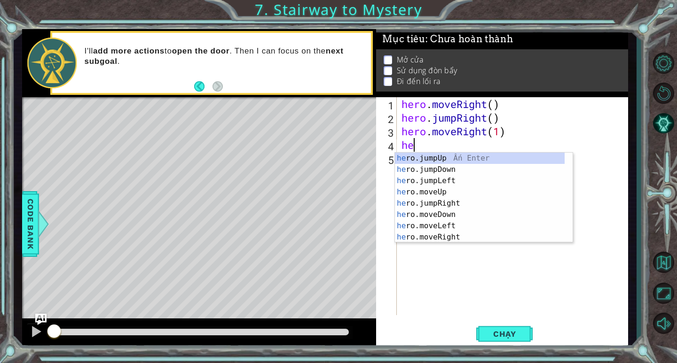
type textarea "hero"
click at [423, 195] on div "hero .jumpUp Ấn Enter hero .jumpDown Ấn Enter hero .jumpLeft Ấn Enter hero .jum…" at bounding box center [480, 209] width 170 height 113
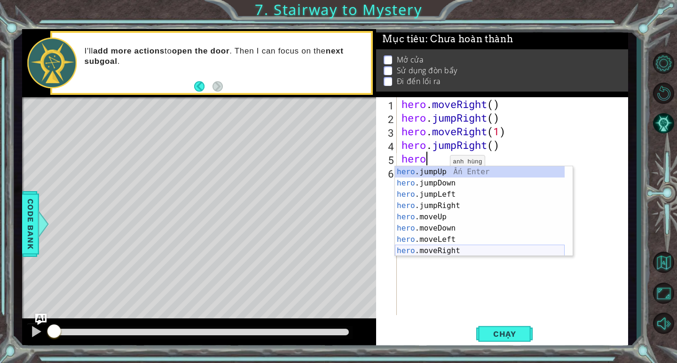
click at [443, 251] on div "hero .jumpUp Ấn Enter hero .jumpDown Ấn Enter hero .jumpLeft Ấn Enter hero .jum…" at bounding box center [480, 222] width 170 height 113
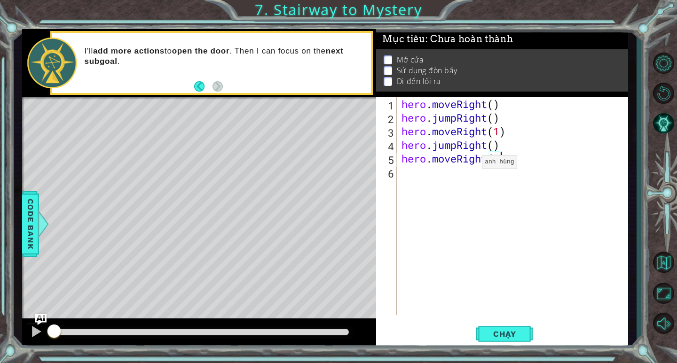
scroll to position [0, 4]
click at [509, 329] on span "Chạy" at bounding box center [505, 333] width 42 height 9
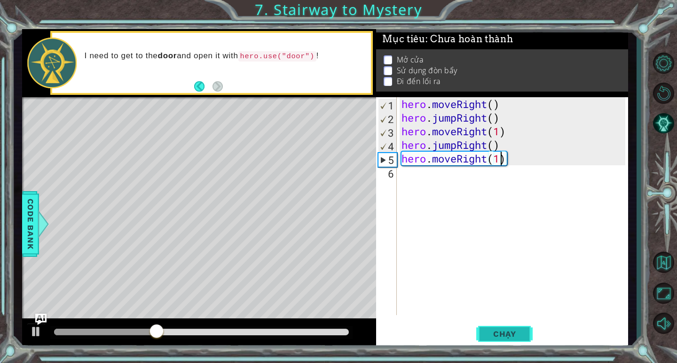
type textarea "hero.moveRight(1)"
click at [504, 327] on button "Chạy" at bounding box center [504, 334] width 56 height 25
click at [404, 179] on div "hero . moveRight ( ) hero . jumpRight ( ) hero . moveRight ( 1 ) hero . jumpRig…" at bounding box center [514, 219] width 230 height 245
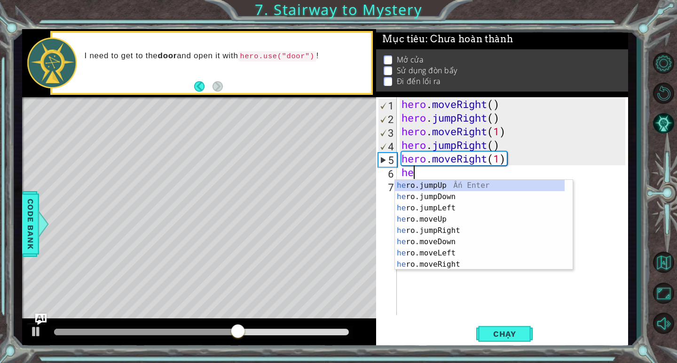
scroll to position [0, 0]
type textarea "h"
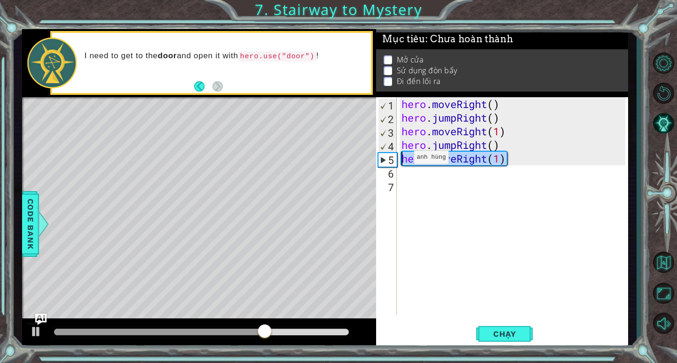
drag, startPoint x: 513, startPoint y: 161, endPoint x: 399, endPoint y: 160, distance: 113.7
click at [399, 160] on div "hero . moveRight ( ) hero . jumpRight ( ) hero . moveRight ( 1 ) hero . jumpRig…" at bounding box center [514, 219] width 230 height 245
type textarea "hero.moveRight(1)"
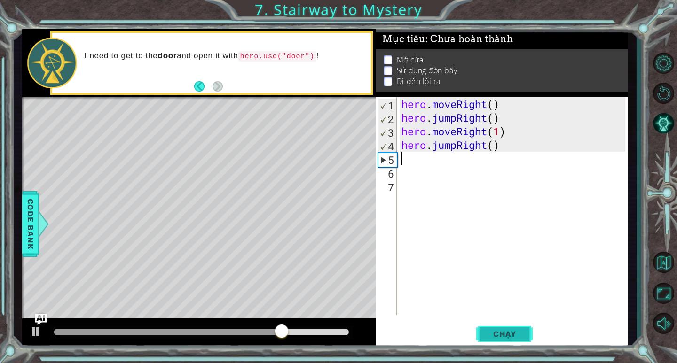
click at [503, 332] on span "Chạy" at bounding box center [505, 333] width 42 height 9
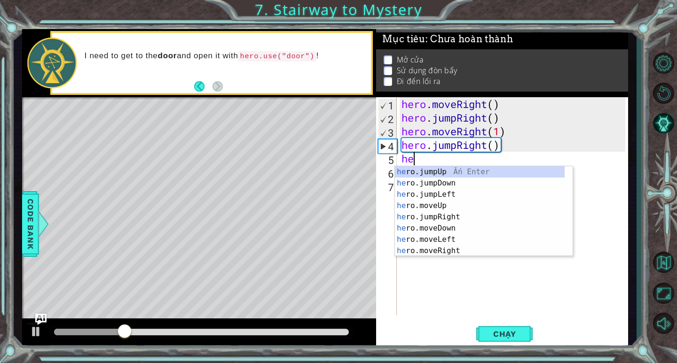
scroll to position [0, 0]
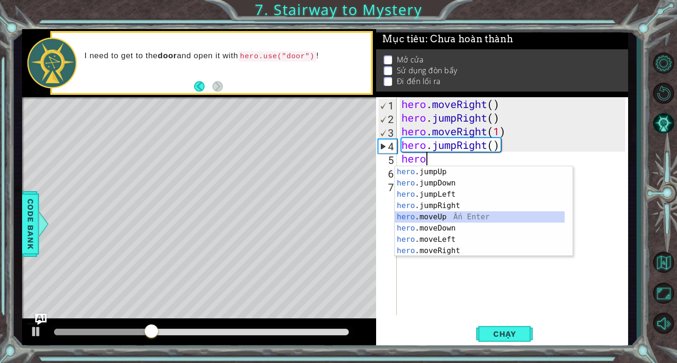
click at [415, 215] on div "hero .jumpUp Ấn Enter hero .jumpDown Ấn Enter hero .jumpLeft Ấn Enter hero .jum…" at bounding box center [480, 222] width 170 height 113
type textarea "hero.moveUp(1)"
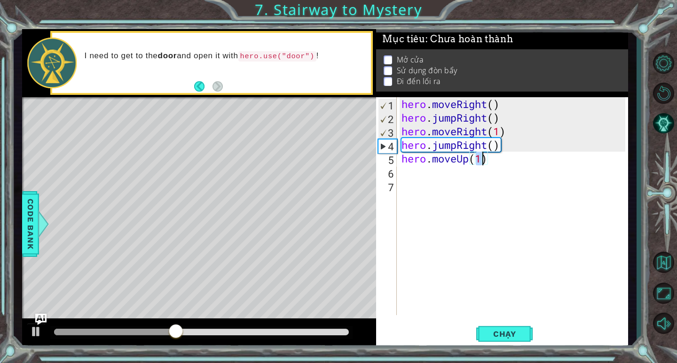
click at [498, 158] on div "hero . moveRight ( ) hero . jumpRight ( ) hero . moveRight ( 1 ) hero . jumpRig…" at bounding box center [514, 219] width 230 height 245
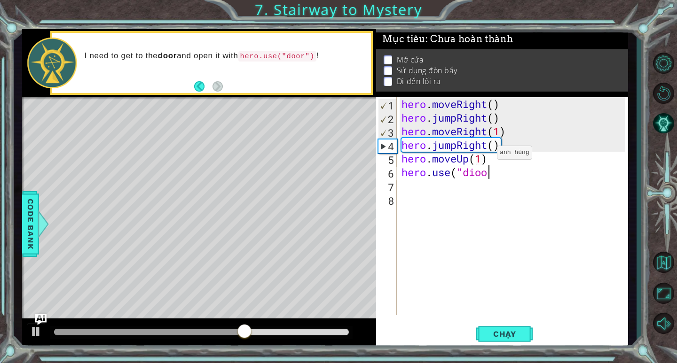
type textarea "hero.use("dio"
click at [511, 180] on div "hero . moveRight ( ) hero . jumpRight ( ) hero . moveRight ( 1 ) hero . jumpRig…" at bounding box center [514, 219] width 230 height 245
click at [484, 170] on div "hero . moveRight ( ) hero . jumpRight ( ) hero . moveRight ( 1 ) hero . jumpRig…" at bounding box center [514, 219] width 230 height 245
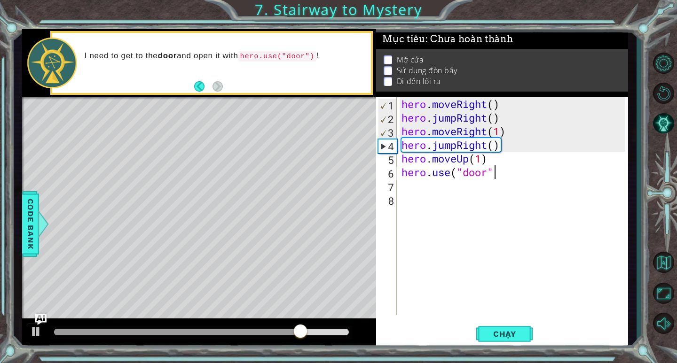
type textarea "hero.use("door")"
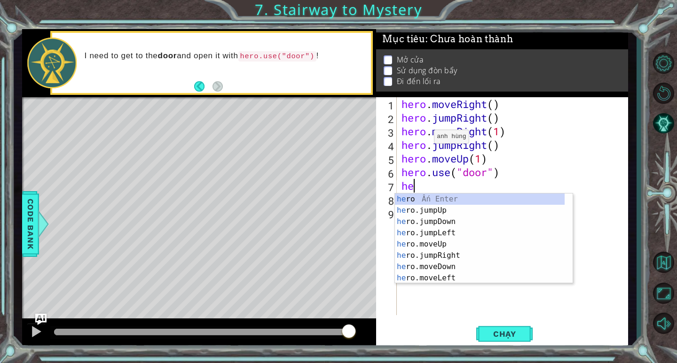
scroll to position [0, 0]
click at [441, 250] on div "hero Ấn Enter hero .jumpUp Ấn Enter hero .jumpDown Ấn Enter hero .jumpLeft Ấn E…" at bounding box center [480, 250] width 170 height 113
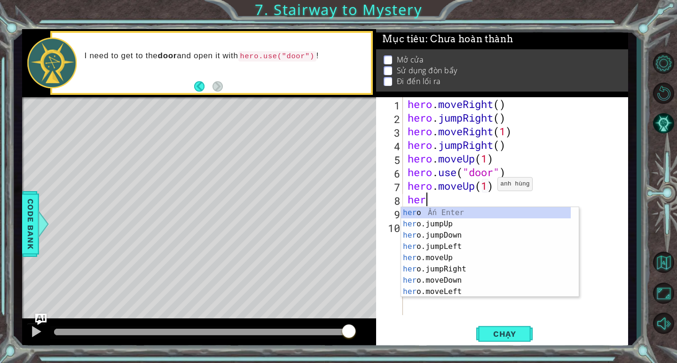
scroll to position [0, 5]
click at [436, 295] on div "hero Ấn Enter hero .jumpUp Ấn Enter hero .jumpDown Ấn Enter hero .jumpLeft Ấn E…" at bounding box center [486, 263] width 170 height 113
type textarea "hero.moveLeft(1)"
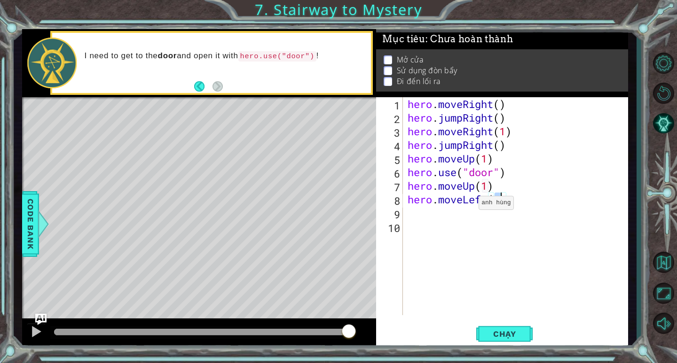
scroll to position [0, 4]
click at [525, 207] on div "hero . moveRight ( ) hero . jumpRight ( ) hero . moveRight ( 1 ) hero . jumpRig…" at bounding box center [518, 219] width 225 height 245
type textarea "hero.use("lever")"
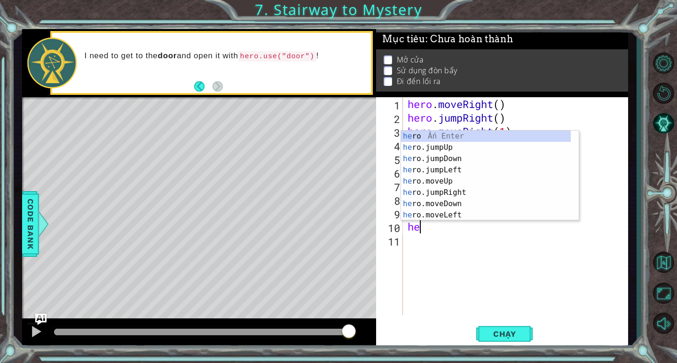
scroll to position [0, 0]
click at [459, 217] on div "hero Ấn Enter hero .jumpUp Ấn Enter hero .jumpDown Ấn Enter hero .jumpLeft Ấn E…" at bounding box center [486, 187] width 170 height 113
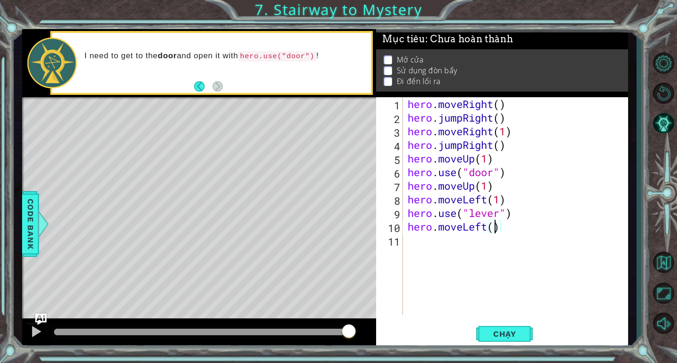
type textarea "hero.moveLeft(2)"
click at [411, 239] on div "hero . moveRight ( ) hero . jumpRight ( ) hero . moveRight ( 1 ) hero . jumpRig…" at bounding box center [518, 219] width 225 height 245
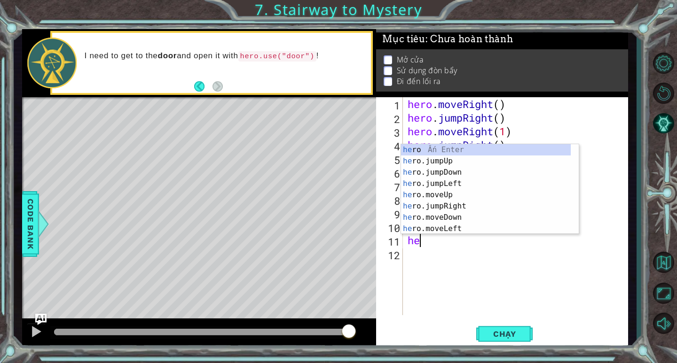
scroll to position [0, 0]
type textarea "hero"
click at [457, 158] on div "hero Ấn Enter hero .jumpUp Ấn Enter hero .jumpDown Ấn Enter hero .jumpLeft Ấn E…" at bounding box center [486, 200] width 170 height 113
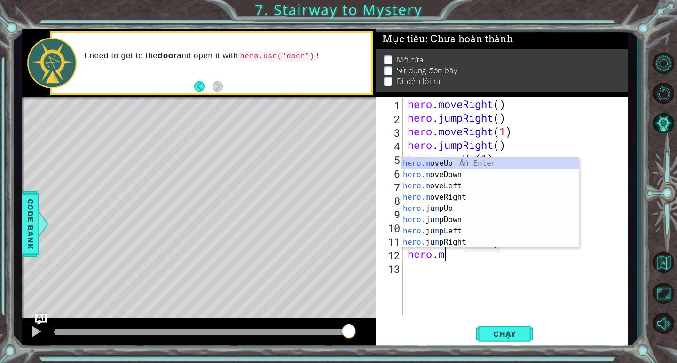
scroll to position [0, 1]
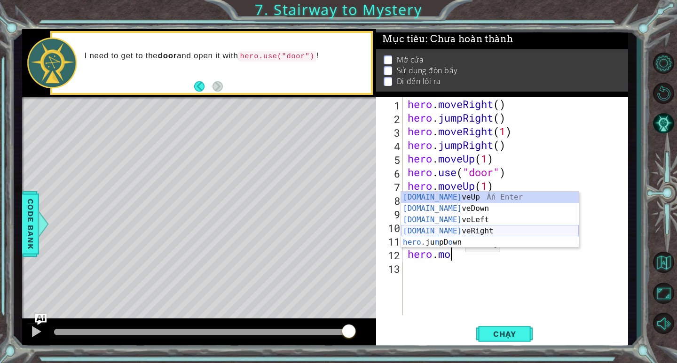
click at [491, 234] on div "hero.mo veUp Ấn Enter hero.mo veDown Ấn Enter hero.mo veLeft Ấn Enter hero.mo v…" at bounding box center [490, 231] width 178 height 79
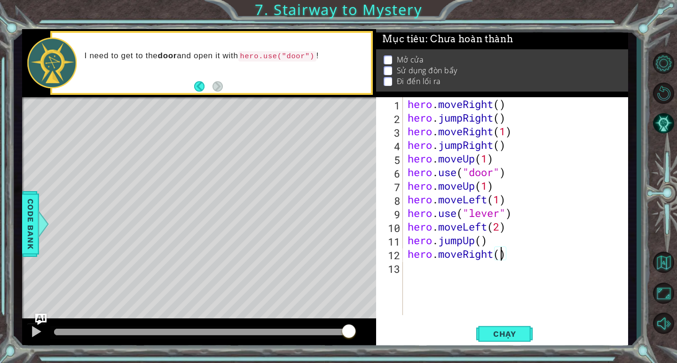
scroll to position [0, 4]
click at [498, 332] on span "Chạy" at bounding box center [505, 333] width 42 height 9
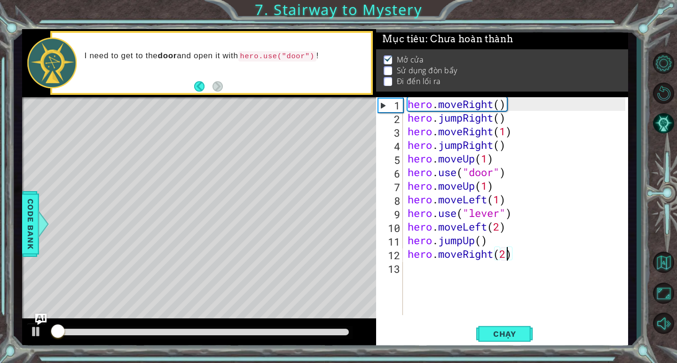
scroll to position [4, 0]
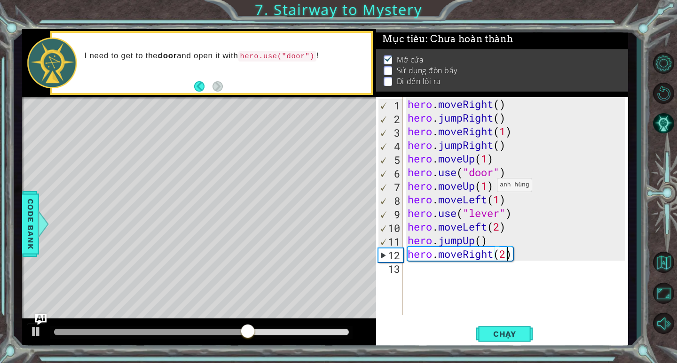
click at [489, 188] on div "hero . moveRight ( ) hero . jumpRight ( ) hero . moveRight ( 1 ) hero . jumpRig…" at bounding box center [518, 219] width 225 height 245
type textarea "hero.moveUp(2)"
click at [517, 334] on span "Chạy" at bounding box center [505, 333] width 42 height 9
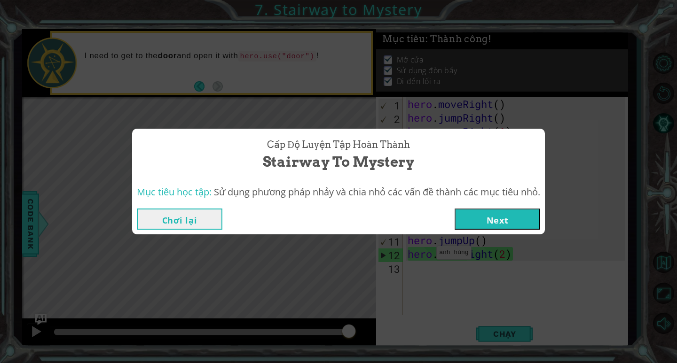
drag, startPoint x: 503, startPoint y: 207, endPoint x: 502, endPoint y: 215, distance: 8.5
click at [502, 207] on div "Chơi lại Next" at bounding box center [338, 219] width 413 height 31
click at [502, 218] on button "Next" at bounding box center [497, 219] width 86 height 21
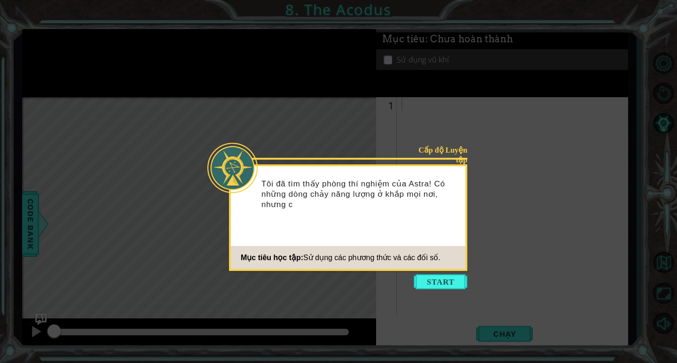
click at [443, 273] on icon at bounding box center [338, 181] width 677 height 363
click at [452, 281] on button "Start" at bounding box center [441, 281] width 54 height 15
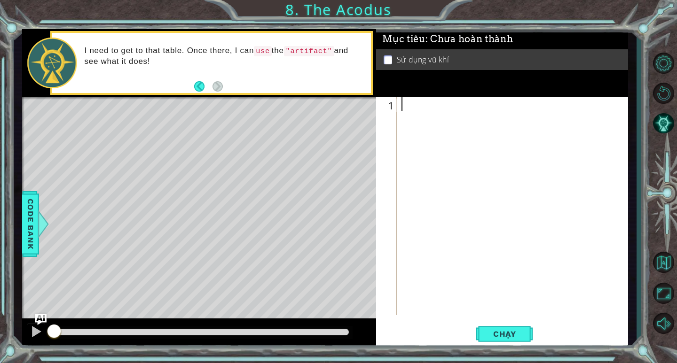
click at [427, 105] on div at bounding box center [514, 219] width 230 height 245
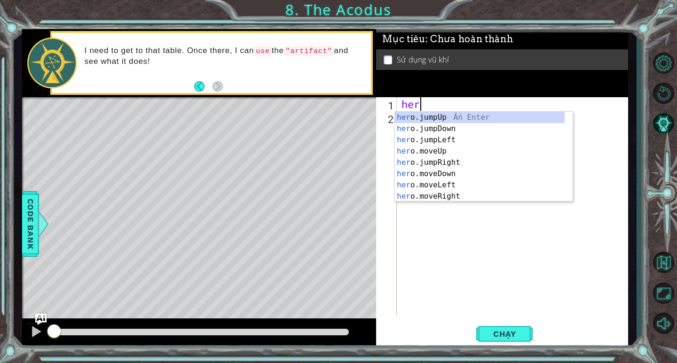
scroll to position [0, 0]
click at [441, 163] on div "hero .jumpUp Ấn Enter hero .jumpDown Ấn Enter hero .jumpLeft Ấn Enter hero .jum…" at bounding box center [480, 168] width 170 height 113
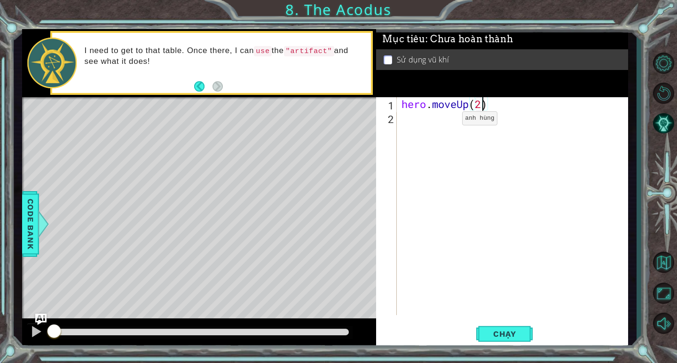
scroll to position [0, 3]
click at [424, 120] on div "hero . moveUp ( 2 )" at bounding box center [514, 219] width 230 height 245
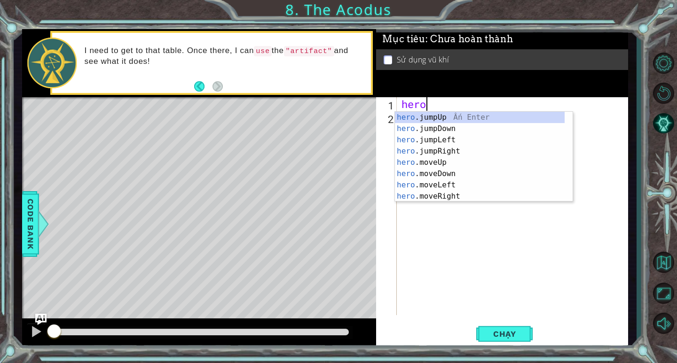
scroll to position [0, 0]
click at [413, 185] on div "hero .jumpUp Ấn Enter hero .jumpDown Ấn Enter hero .jumpLeft Ấn Enter hero .jum…" at bounding box center [480, 168] width 170 height 113
type textarea "hero.moveLeft(1)"
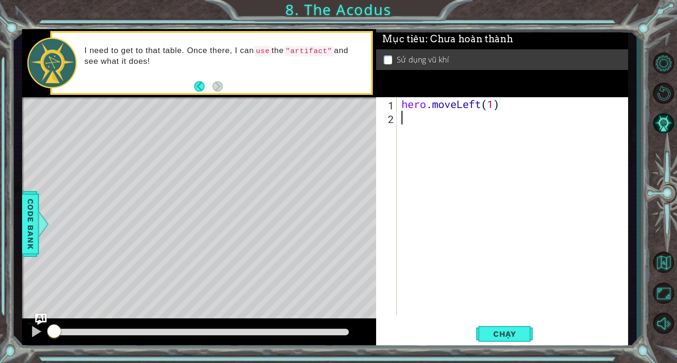
click at [412, 123] on div "hero . moveLeft ( 1 )" at bounding box center [514, 219] width 230 height 245
click at [481, 110] on div "hero . moveLeft ( 1 )" at bounding box center [514, 219] width 230 height 245
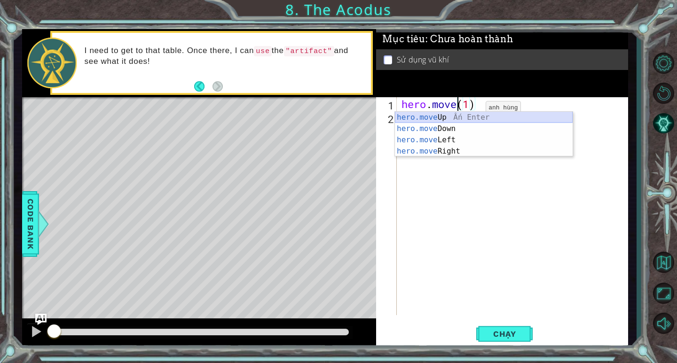
click at [470, 115] on div "hero.move Up Ấn Enter hero.move Down Ấn Enter hero.move Left Ấn Enter hero.move…" at bounding box center [484, 146] width 178 height 68
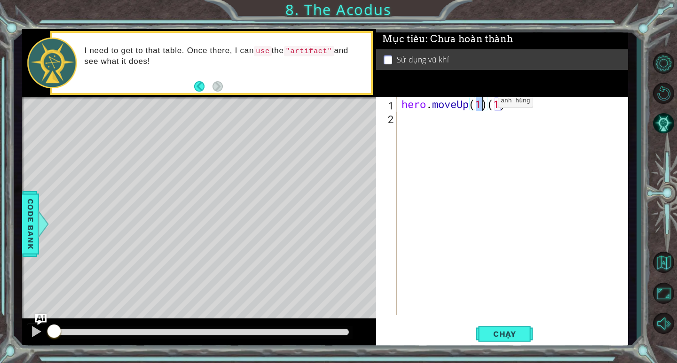
click at [483, 103] on div "hero . moveUp ( 1 ) ( 1 )" at bounding box center [512, 206] width 226 height 218
click at [507, 105] on div "hero . moveUp ( 1 ) ( 1 )" at bounding box center [514, 219] width 230 height 245
drag, startPoint x: 479, startPoint y: 107, endPoint x: 474, endPoint y: 107, distance: 5.7
click at [474, 107] on div "hero . moveUp ( 1 ) ( 1 )" at bounding box center [514, 219] width 230 height 245
type textarea "hero.moveUp(2)"
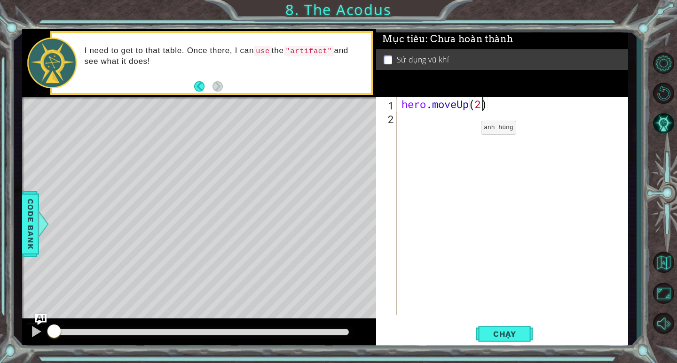
scroll to position [0, 3]
click at [425, 120] on div "hero . moveUp ( 2 )" at bounding box center [514, 219] width 230 height 245
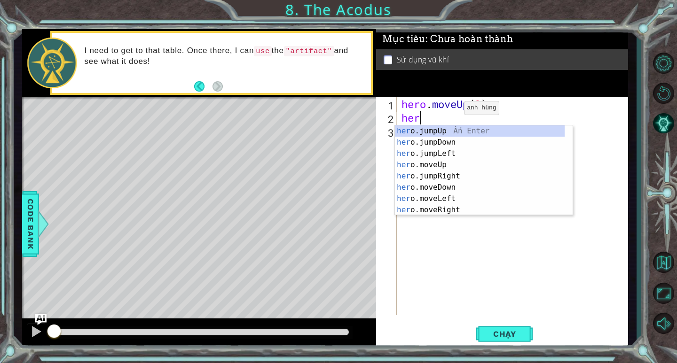
scroll to position [0, 0]
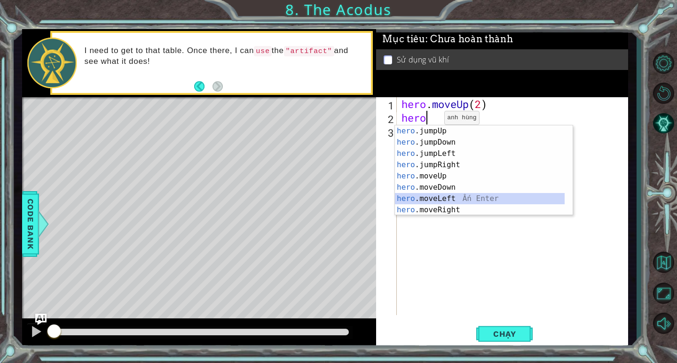
click at [430, 197] on div "hero .jumpUp Ấn Enter hero .jumpDown Ấn Enter hero .jumpLeft Ấn Enter hero .jum…" at bounding box center [480, 181] width 170 height 113
type textarea "hero.moveLeft(1)"
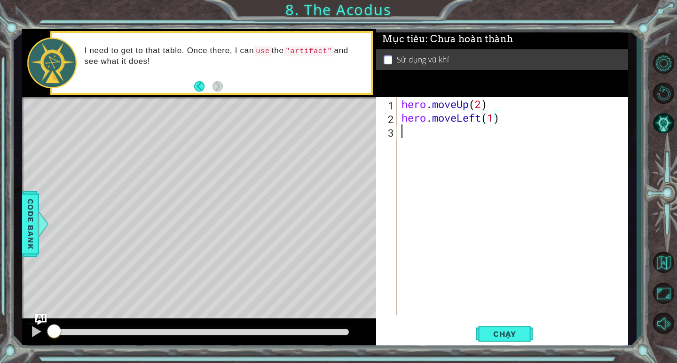
click at [410, 135] on div "hero . moveUp ( 2 ) hero . moveLeft ( 1 )" at bounding box center [514, 219] width 230 height 245
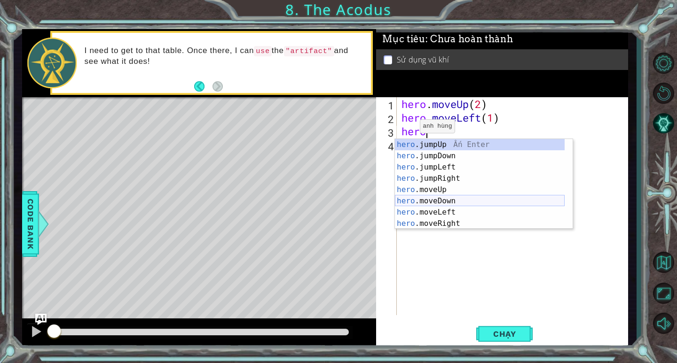
click at [400, 200] on div "hero .jumpUp Ấn Enter hero .jumpDown Ấn Enter hero .jumpLeft Ấn Enter hero .jum…" at bounding box center [480, 195] width 170 height 113
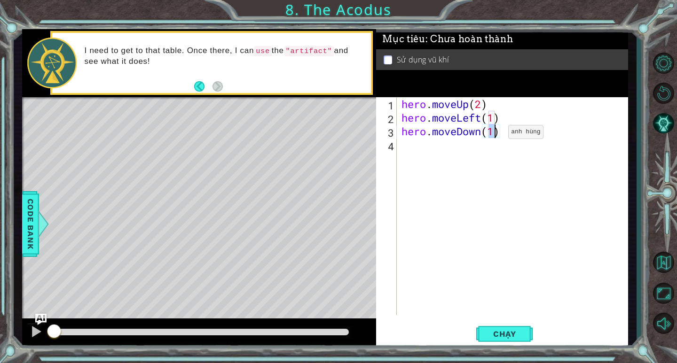
click at [493, 134] on div "hero . moveUp ( 2 ) hero . moveLeft ( 1 ) hero . moveDown ( 1 )" at bounding box center [512, 206] width 226 height 218
type textarea "hero.moveDown(2)"
click at [416, 148] on div "hero . moveUp ( 2 ) hero . moveLeft ( 1 ) hero . moveDown ( 2 )" at bounding box center [514, 219] width 230 height 245
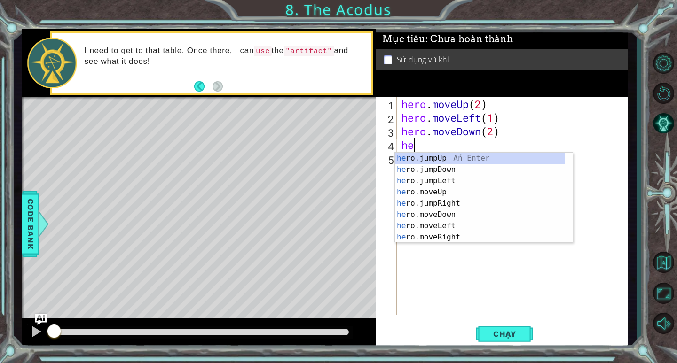
scroll to position [0, 0]
type textarea "hero"
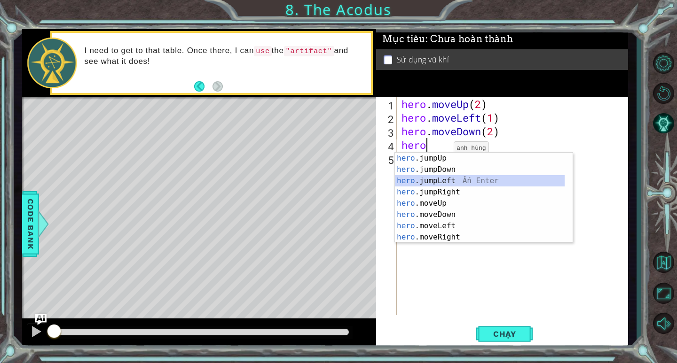
click at [429, 179] on div "hero .jumpUp Ấn Enter hero .jumpDown Ấn Enter hero .jumpLeft Ấn Enter hero .jum…" at bounding box center [480, 209] width 170 height 113
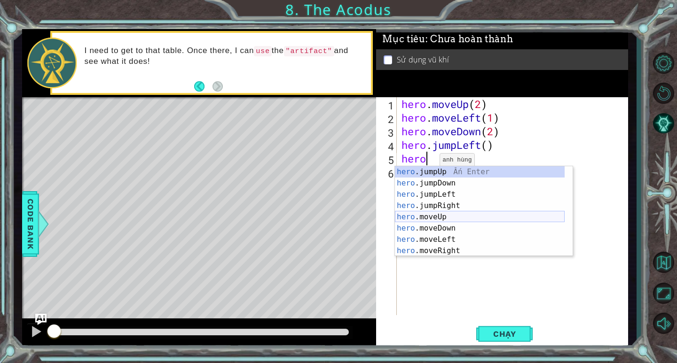
click at [432, 220] on div "hero .jumpUp Ấn Enter hero .jumpDown Ấn Enter hero .jumpLeft Ấn Enter hero .jum…" at bounding box center [480, 222] width 170 height 113
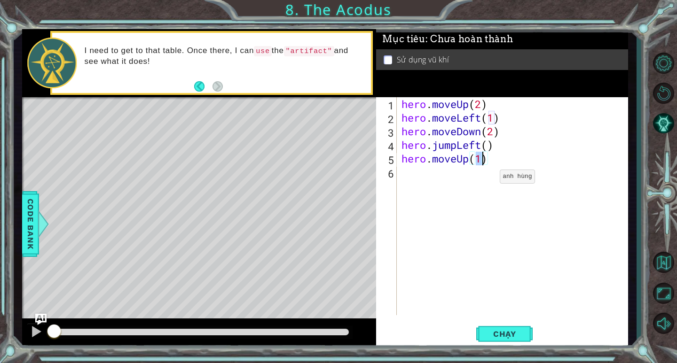
type textarea "hero.moveUp(2)"
click at [440, 182] on div "hero . moveUp ( 2 ) hero . moveLeft ( 1 ) hero . moveDown ( 2 ) hero . jumpLeft…" at bounding box center [514, 219] width 230 height 245
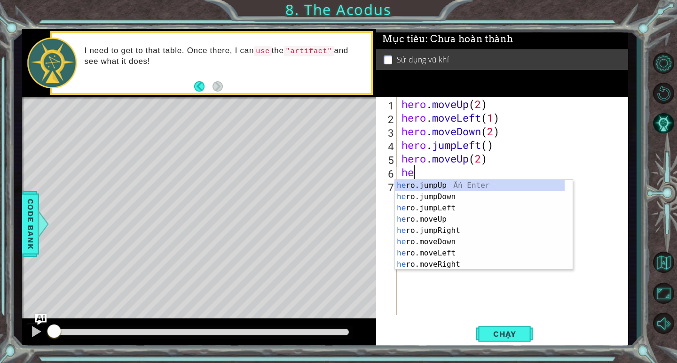
scroll to position [0, 0]
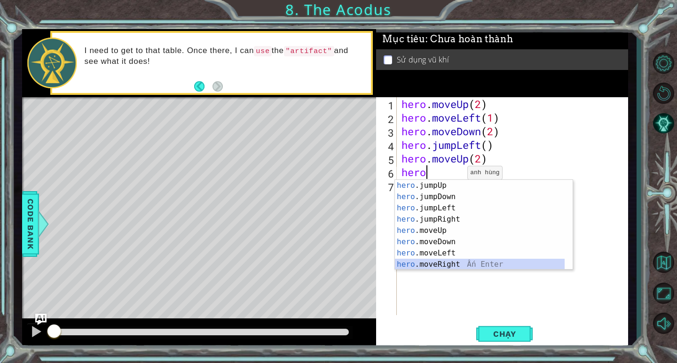
click at [441, 261] on div "hero .jumpUp Ấn Enter hero .jumpDown Ấn Enter hero .jumpLeft Ấn Enter hero .jum…" at bounding box center [480, 236] width 170 height 113
type textarea "hero.moveRight(1)"
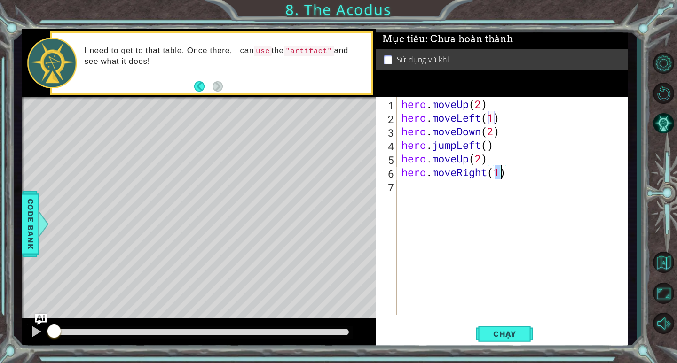
click at [432, 195] on div "hero . moveUp ( 2 ) hero . moveLeft ( 1 ) hero . moveDown ( 2 ) hero . jumpLeft…" at bounding box center [514, 219] width 230 height 245
type textarea "hero.use("artifact")"
click at [508, 336] on span "Chạy" at bounding box center [505, 333] width 42 height 9
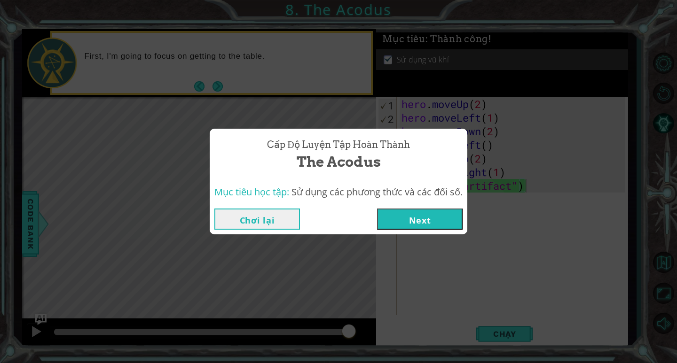
click at [437, 222] on button "Next" at bounding box center [420, 219] width 86 height 21
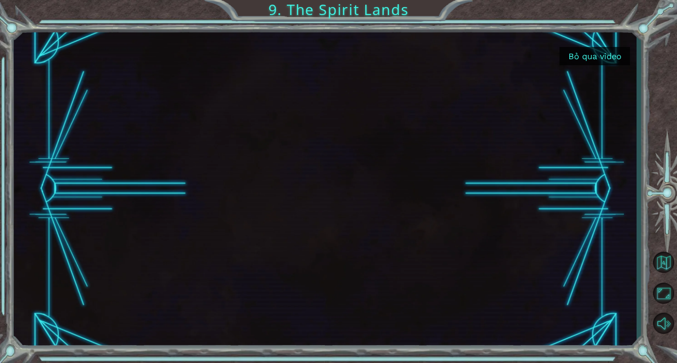
click at [585, 54] on button "Bỏ qua video" at bounding box center [594, 56] width 70 height 18
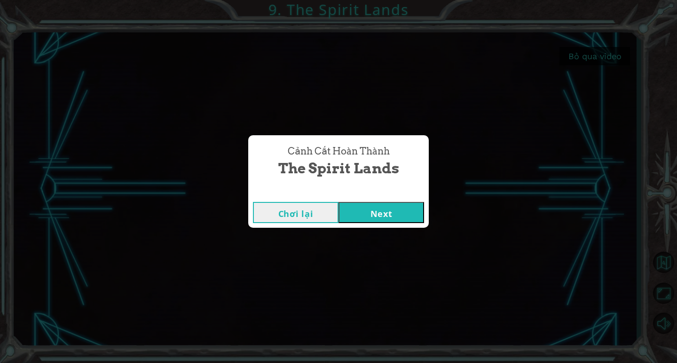
click at [387, 208] on button "Next" at bounding box center [381, 212] width 86 height 21
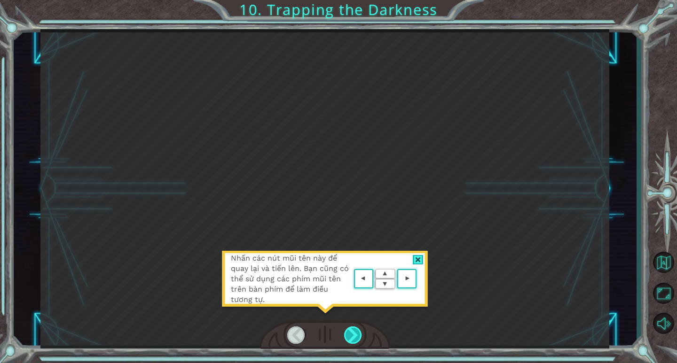
click at [357, 334] on div at bounding box center [353, 335] width 18 height 17
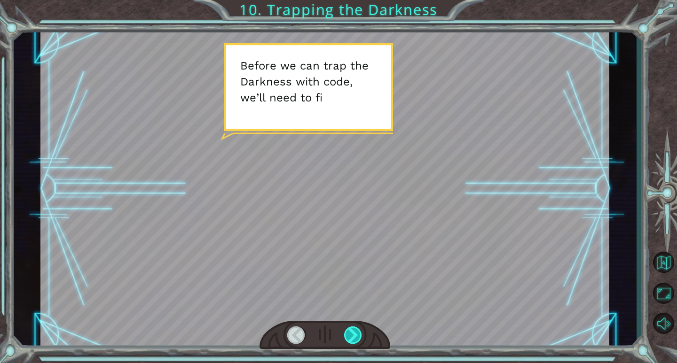
click at [358, 334] on div at bounding box center [353, 335] width 18 height 17
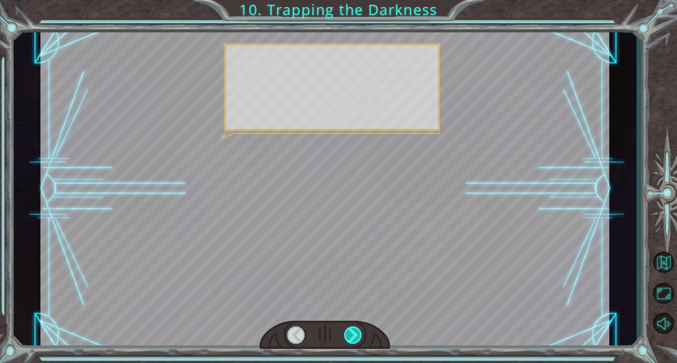
click at [358, 334] on div at bounding box center [353, 335] width 18 height 17
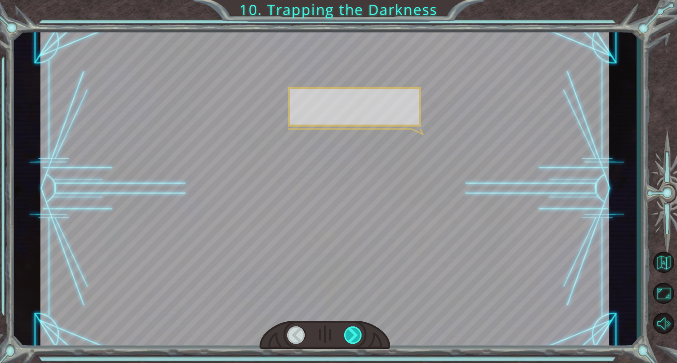
click at [358, 334] on div at bounding box center [353, 335] width 18 height 17
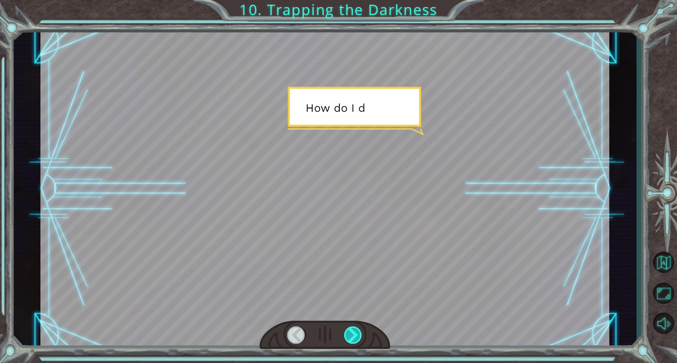
click at [358, 334] on div at bounding box center [353, 335] width 18 height 17
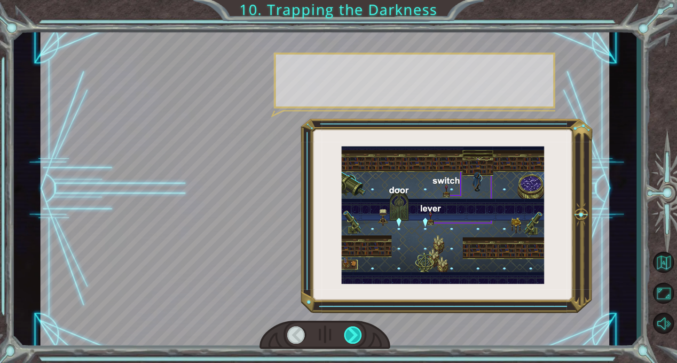
click at [358, 334] on div at bounding box center [353, 335] width 18 height 17
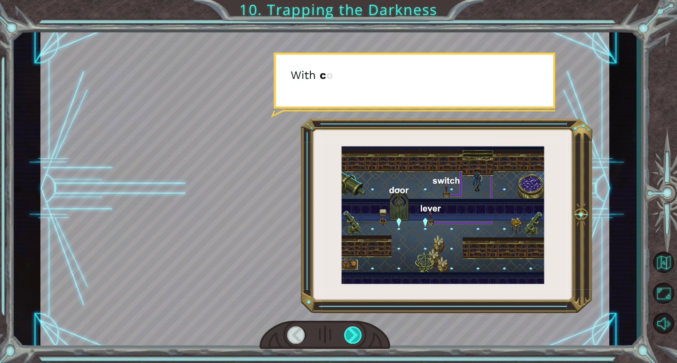
click at [358, 334] on div at bounding box center [353, 335] width 18 height 17
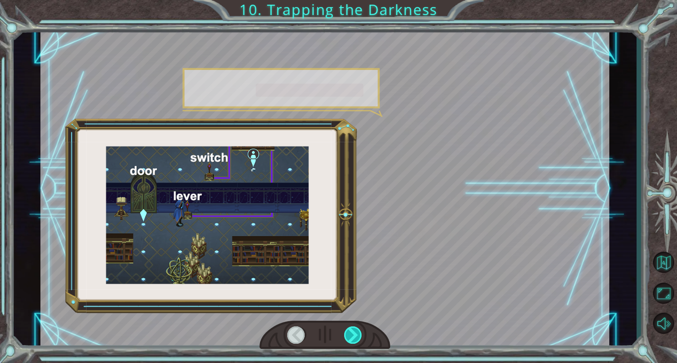
click at [358, 334] on div at bounding box center [353, 335] width 18 height 17
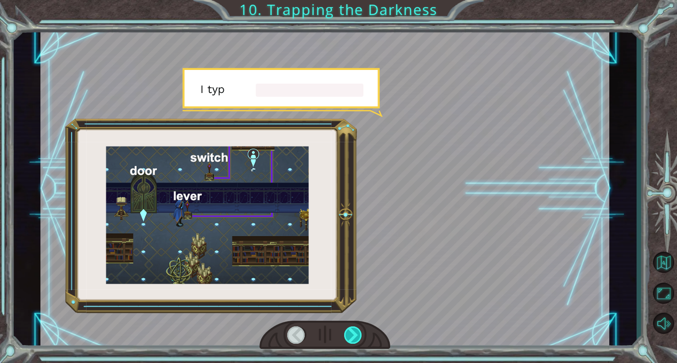
click at [358, 334] on div at bounding box center [353, 335] width 18 height 17
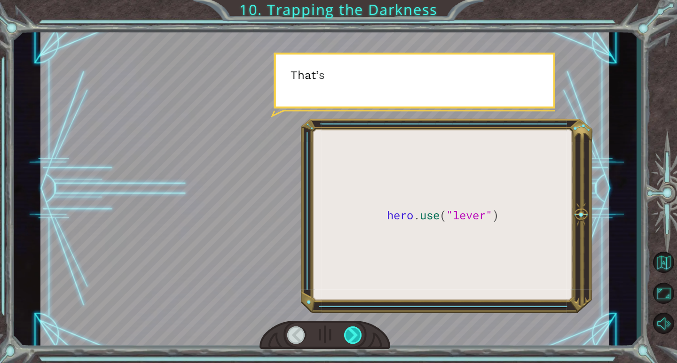
click at [358, 334] on div at bounding box center [353, 335] width 18 height 17
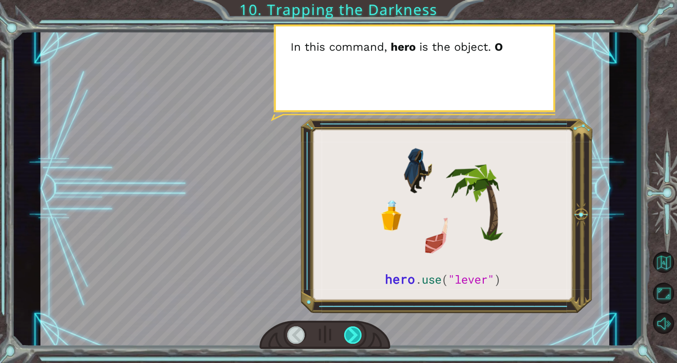
click at [352, 334] on div at bounding box center [353, 335] width 18 height 17
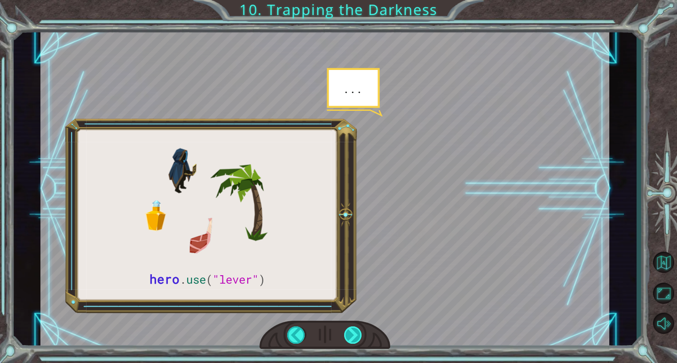
click at [352, 334] on div at bounding box center [353, 335] width 18 height 17
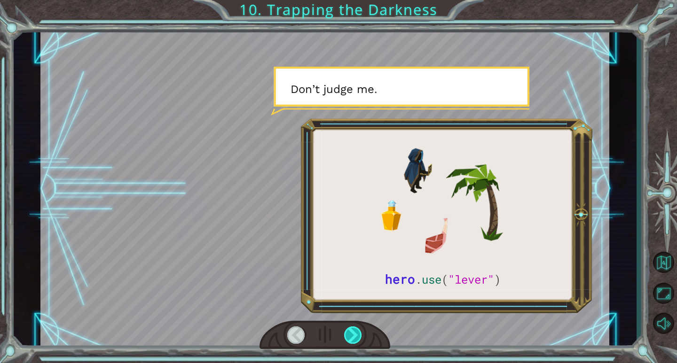
click at [352, 334] on div at bounding box center [353, 335] width 18 height 17
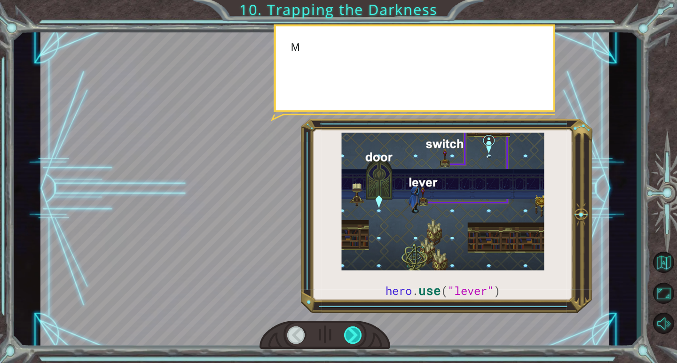
click at [352, 334] on div at bounding box center [353, 335] width 18 height 17
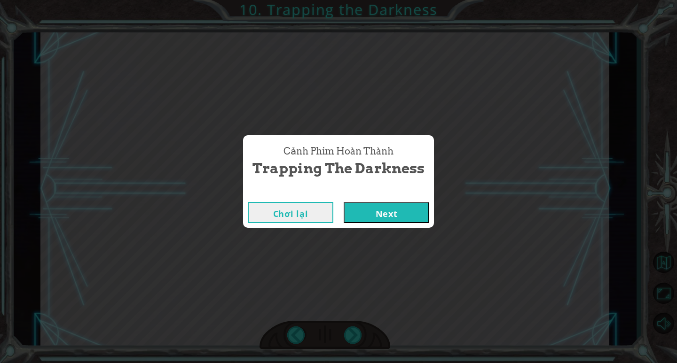
click at [407, 211] on button "Next" at bounding box center [387, 212] width 86 height 21
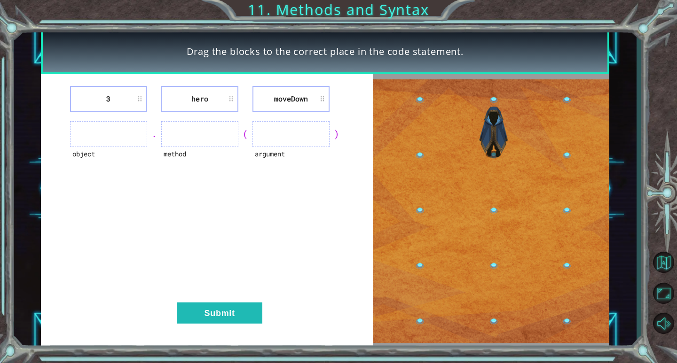
click at [106, 128] on ul at bounding box center [108, 134] width 77 height 26
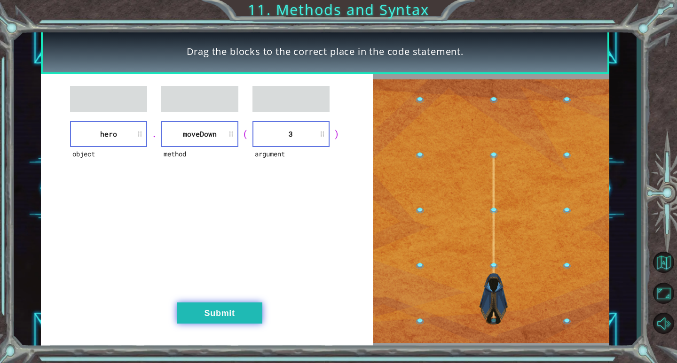
drag, startPoint x: 243, startPoint y: 308, endPoint x: 255, endPoint y: 297, distance: 16.0
click at [243, 308] on button "Submit" at bounding box center [220, 313] width 86 height 21
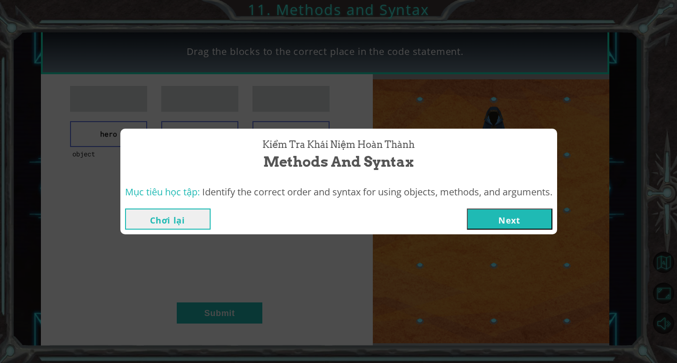
click at [504, 221] on button "Next" at bounding box center [510, 219] width 86 height 21
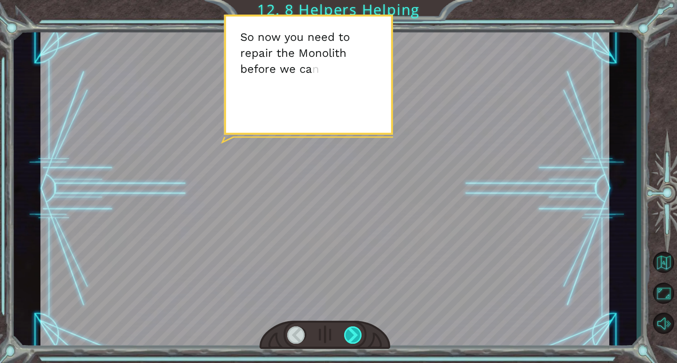
click at [347, 330] on div at bounding box center [353, 335] width 18 height 17
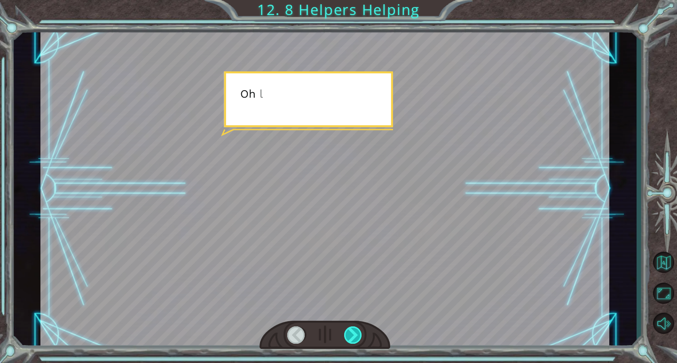
click at [347, 330] on div at bounding box center [353, 335] width 18 height 17
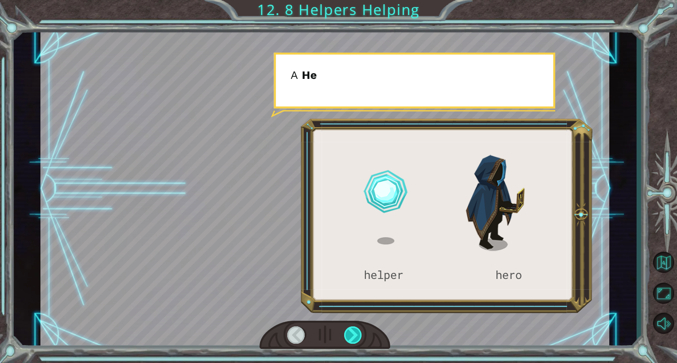
click at [347, 329] on div at bounding box center [353, 335] width 18 height 17
click at [348, 329] on div at bounding box center [353, 335] width 18 height 17
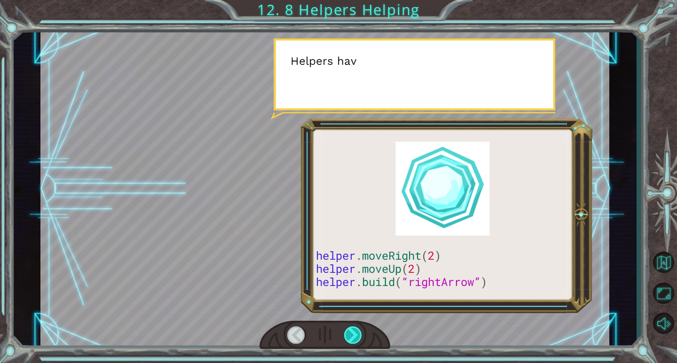
click at [348, 329] on div at bounding box center [353, 335] width 18 height 17
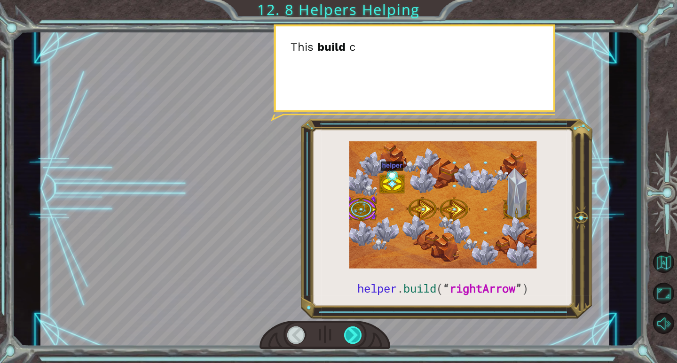
click at [348, 329] on div at bounding box center [353, 335] width 18 height 17
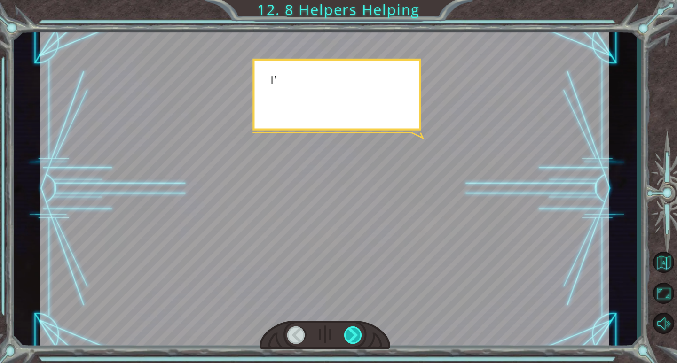
click at [349, 330] on div at bounding box center [353, 335] width 18 height 17
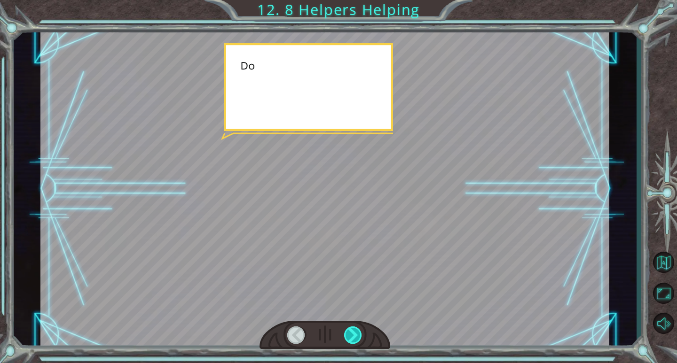
click at [349, 330] on div at bounding box center [353, 335] width 18 height 17
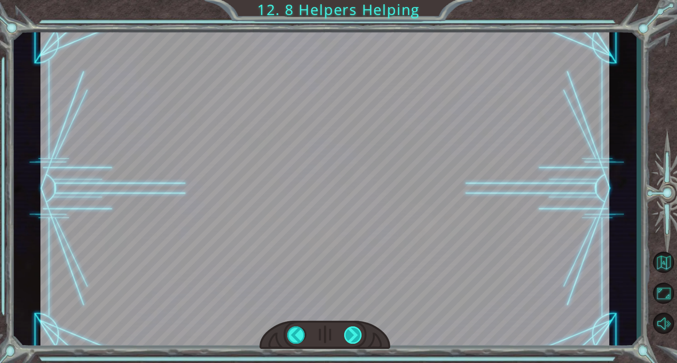
click at [349, 330] on div at bounding box center [353, 335] width 18 height 17
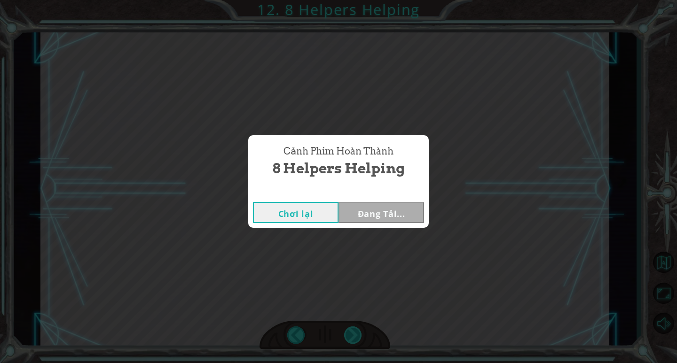
click at [349, 330] on div "Cảnh Phim Hoàn thành 8 Helpers Helping Chơi lại Đang Tải..." at bounding box center [338, 181] width 677 height 363
click at [384, 212] on button "Next" at bounding box center [381, 212] width 86 height 21
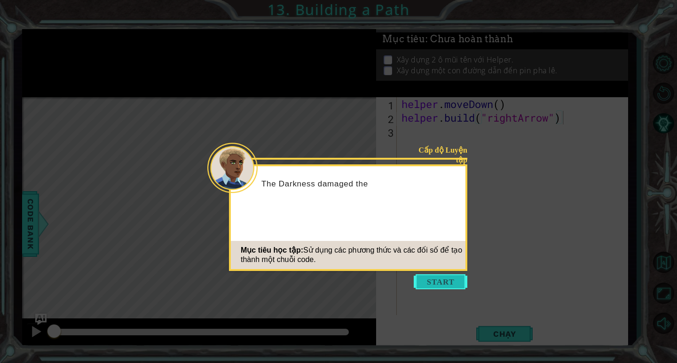
click at [449, 280] on button "Start" at bounding box center [441, 281] width 54 height 15
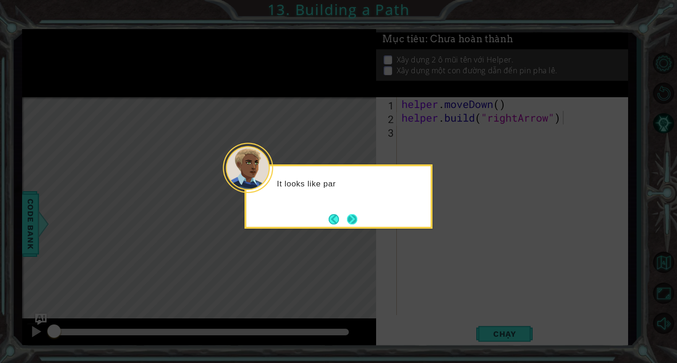
click at [352, 216] on button "Next" at bounding box center [352, 219] width 10 height 10
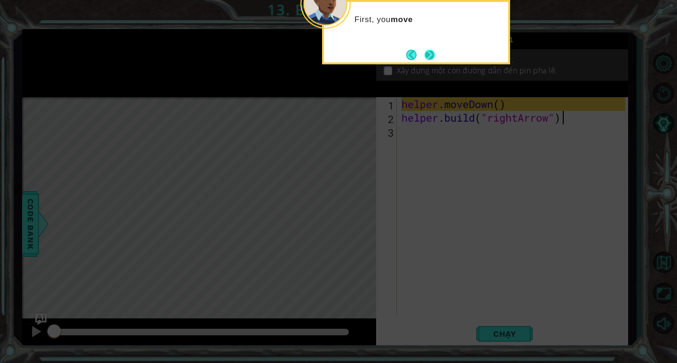
click at [424, 52] on button "Next" at bounding box center [429, 55] width 10 height 10
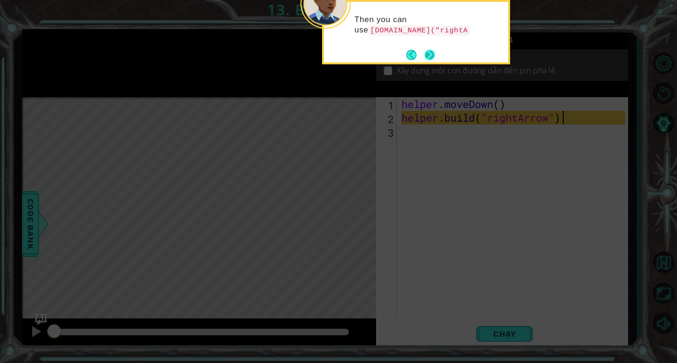
click at [429, 55] on button "Next" at bounding box center [429, 55] width 10 height 10
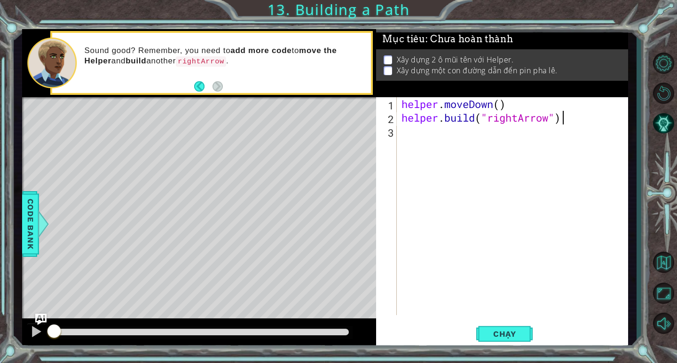
click at [472, 150] on div "helper . moveDown ( ) helper . build ( "rightArrow" )" at bounding box center [514, 219] width 230 height 245
click at [513, 330] on span "Chạy" at bounding box center [505, 333] width 42 height 9
